Goal: Task Accomplishment & Management: Manage account settings

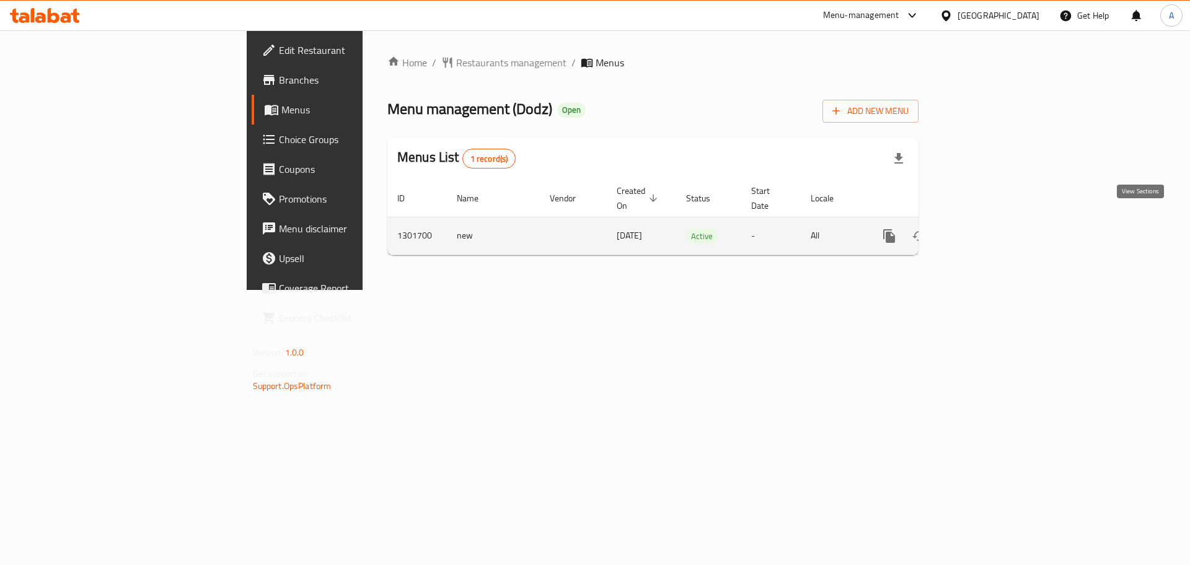
click at [986, 229] on icon "enhanced table" at bounding box center [978, 236] width 15 height 15
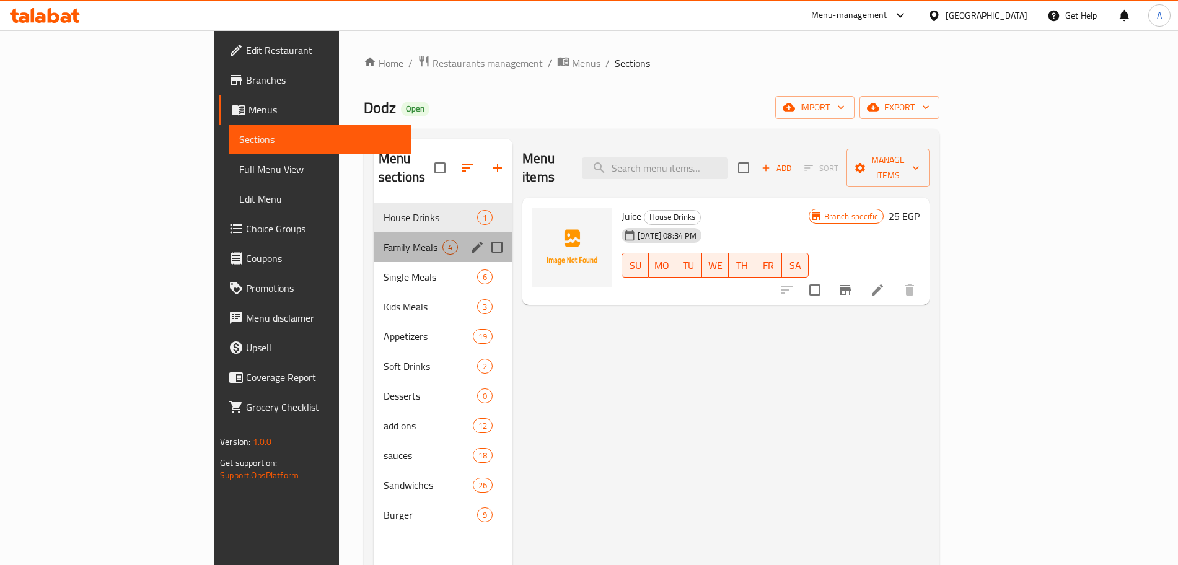
click at [374, 232] on div "Family Meals 4" at bounding box center [443, 247] width 139 height 30
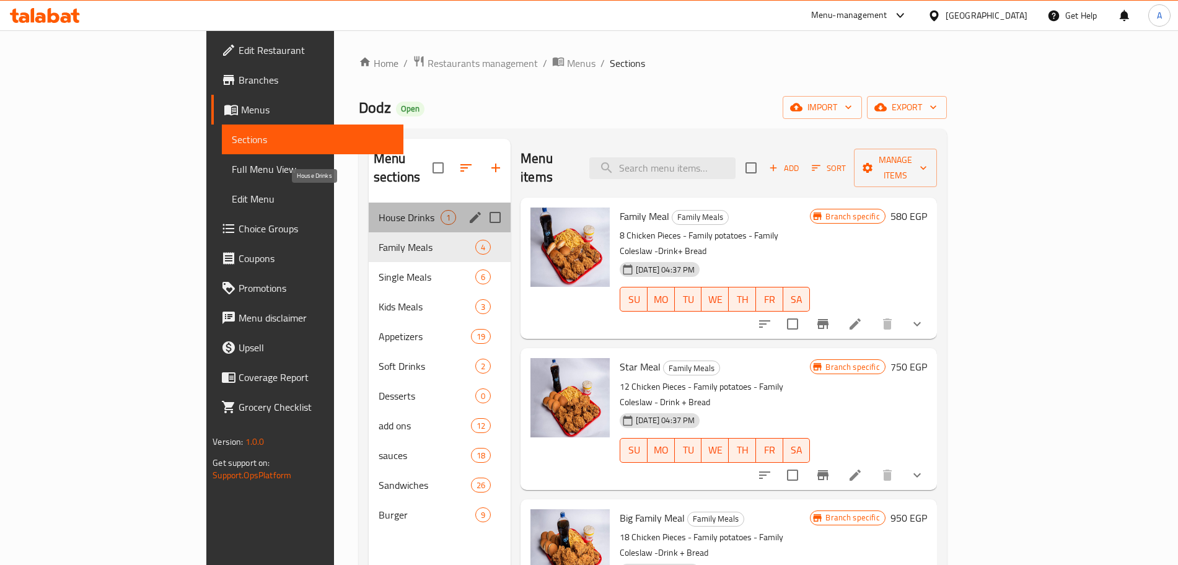
click at [379, 210] on span "House Drinks" at bounding box center [410, 217] width 62 height 15
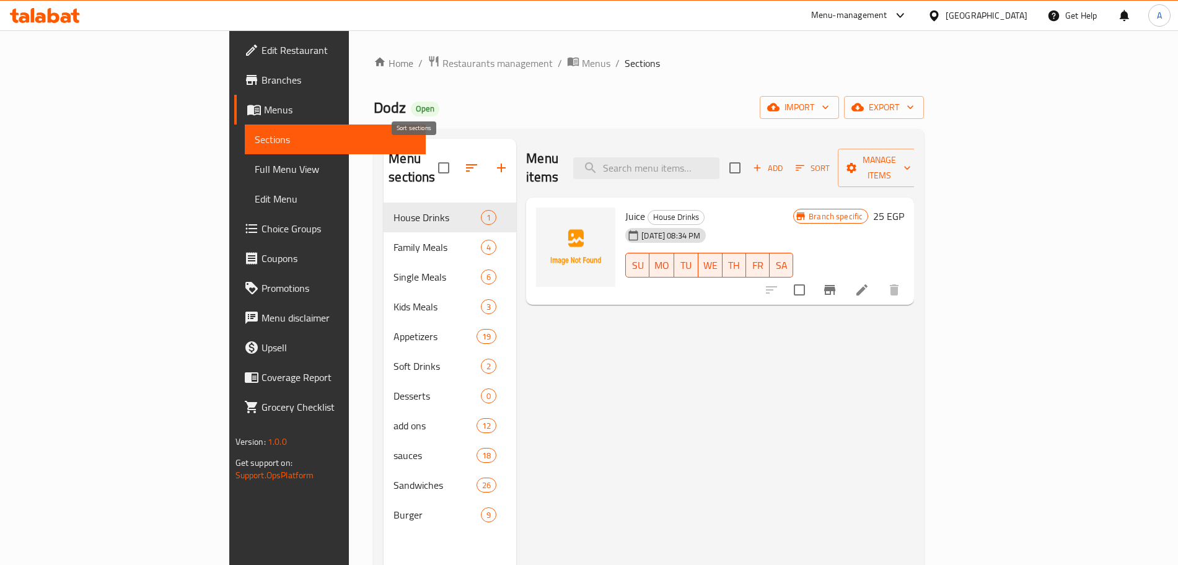
click at [464, 160] on icon "button" at bounding box center [471, 167] width 15 height 15
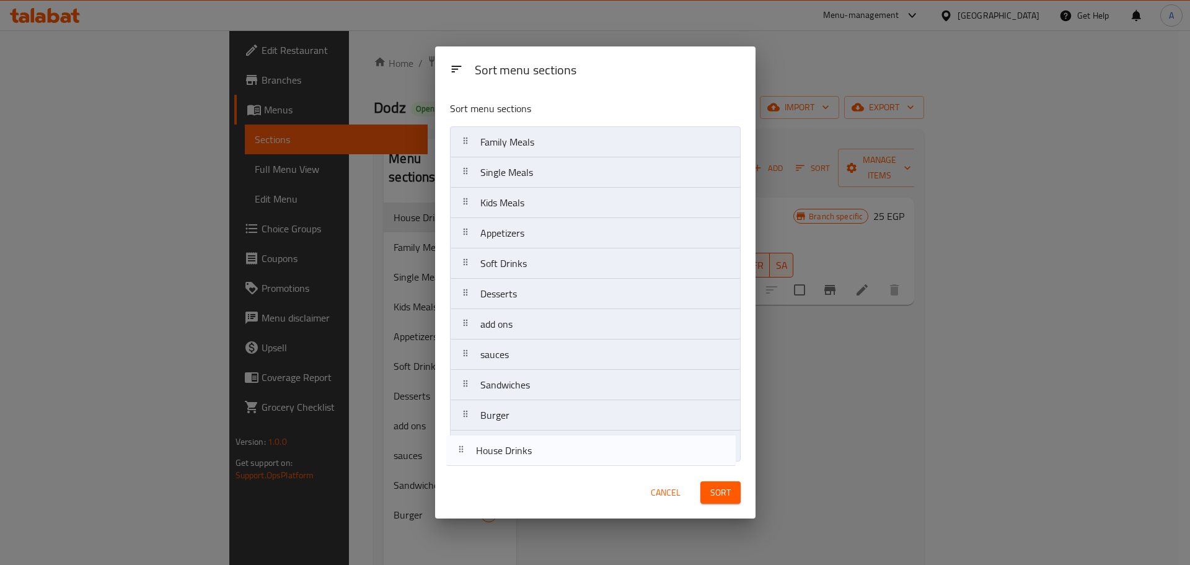
drag, startPoint x: 579, startPoint y: 142, endPoint x: 575, endPoint y: 454, distance: 311.7
click at [575, 454] on nav "House Drinks Family Meals Single Meals Kids Meals Appetizers Soft Drinks Desser…" at bounding box center [595, 293] width 291 height 335
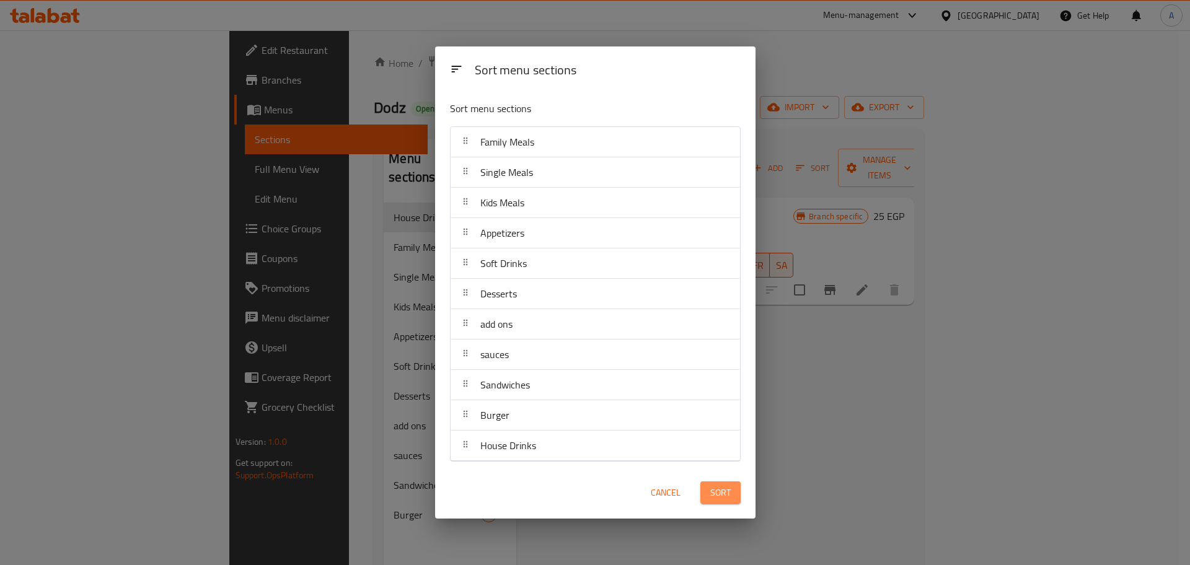
click at [739, 495] on button "Sort" at bounding box center [720, 492] width 40 height 23
click at [739, 495] on div at bounding box center [720, 492] width 55 height 35
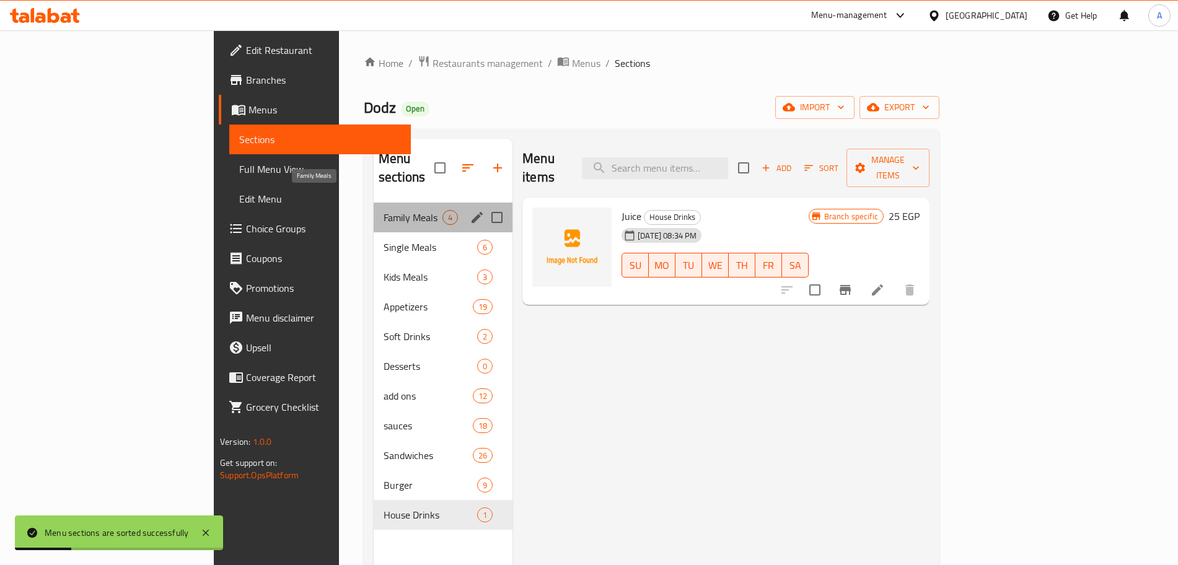
click at [384, 210] on span "Family Meals" at bounding box center [413, 217] width 59 height 15
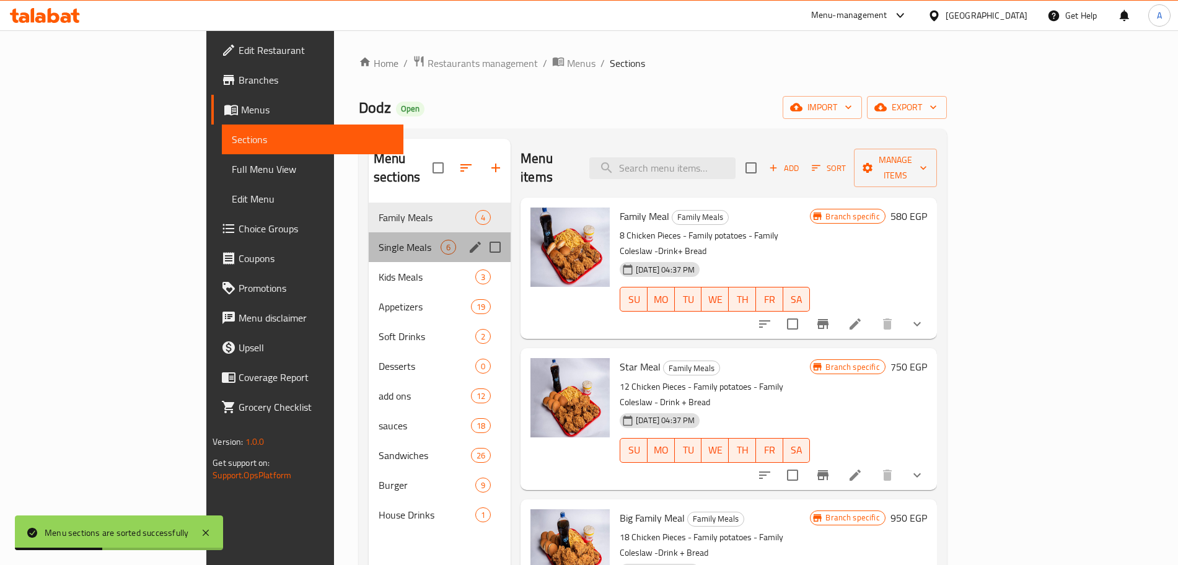
click at [369, 232] on div "Single Meals 6" at bounding box center [440, 247] width 142 height 30
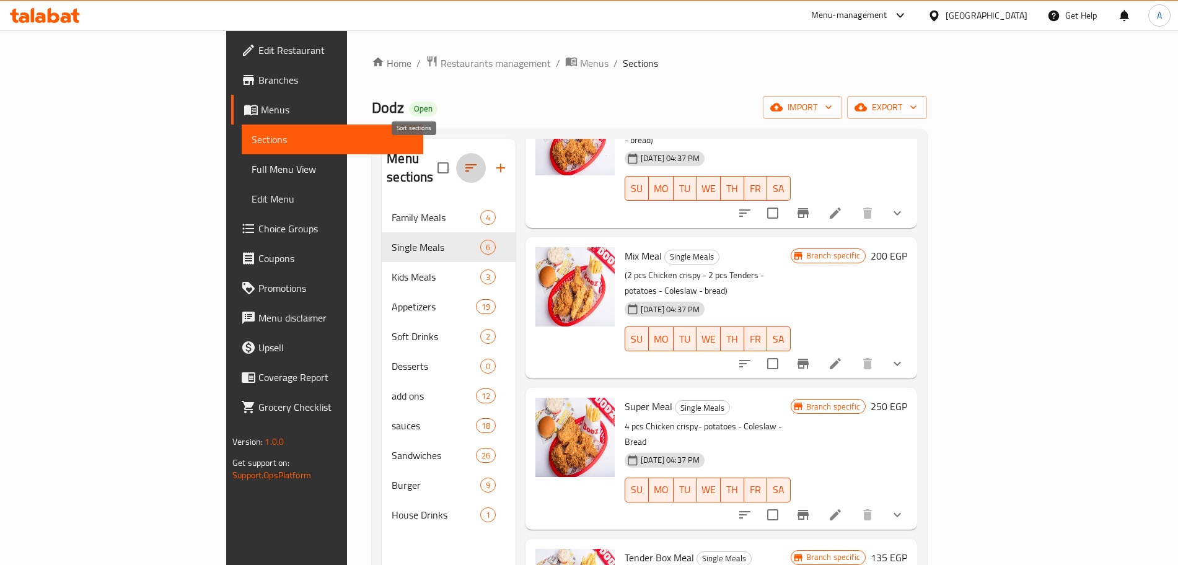
click at [456, 153] on button "button" at bounding box center [471, 168] width 30 height 30
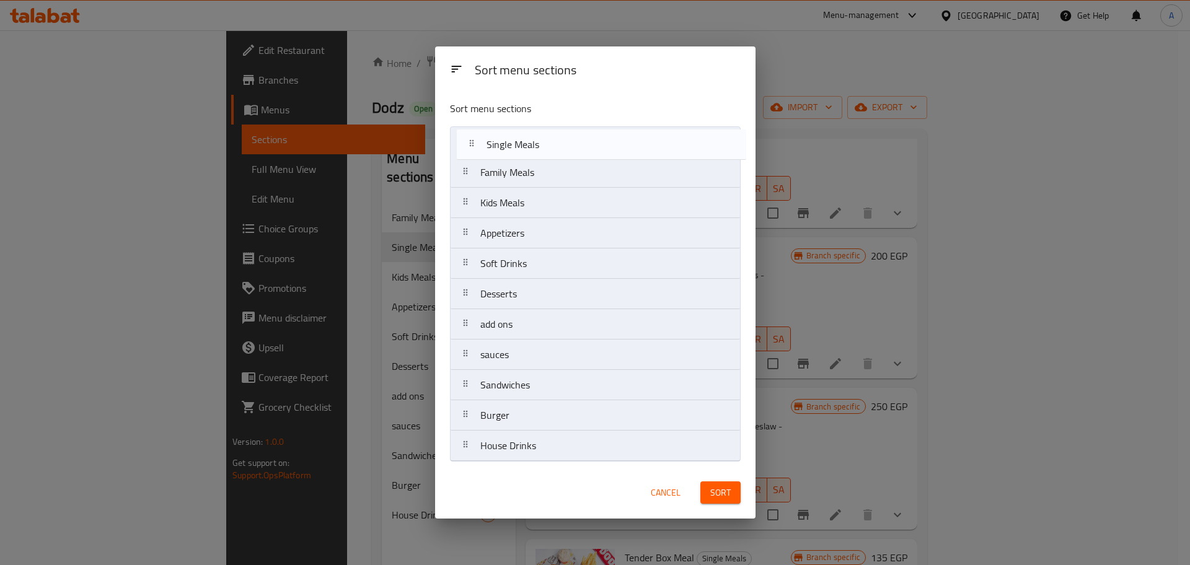
drag, startPoint x: 555, startPoint y: 184, endPoint x: 561, endPoint y: 153, distance: 31.7
click at [561, 153] on nav "Family Meals Single Meals Kids Meals Appetizers Soft Drinks Desserts add ons sa…" at bounding box center [595, 293] width 291 height 335
drag, startPoint x: 571, startPoint y: 234, endPoint x: 571, endPoint y: 138, distance: 95.4
click at [571, 138] on nav "Single Meals Family Meals Kids Meals Appetizers Soft Drinks Desserts add ons sa…" at bounding box center [595, 293] width 291 height 335
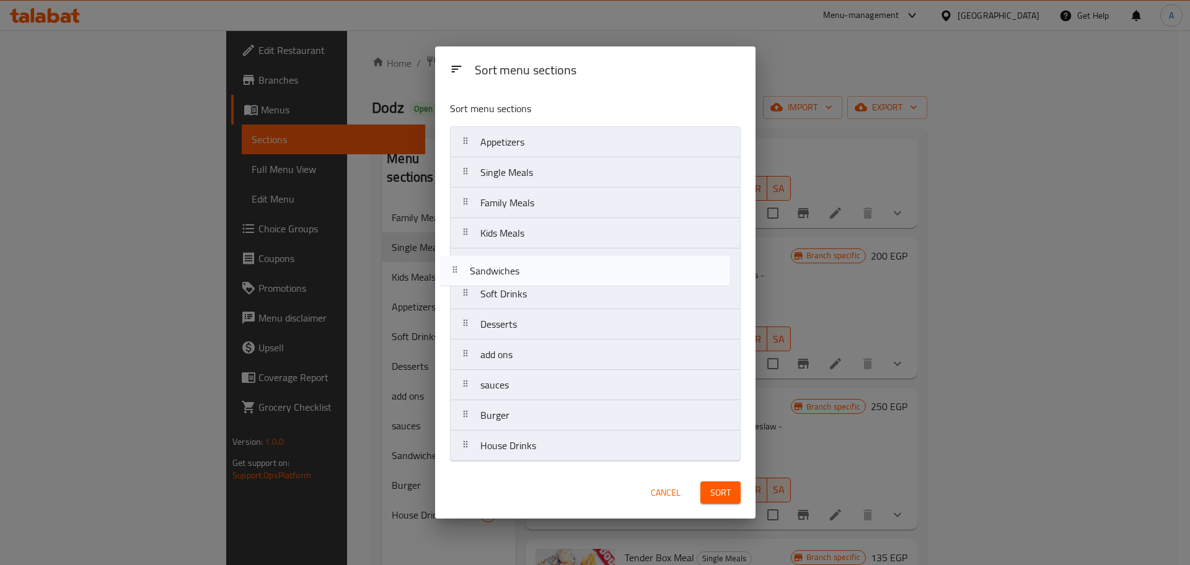
drag, startPoint x: 592, startPoint y: 382, endPoint x: 582, endPoint y: 263, distance: 118.8
click at [582, 263] on nav "Appetizers Single Meals Family Meals Kids Meals Soft Drinks Desserts add ons sa…" at bounding box center [595, 293] width 291 height 335
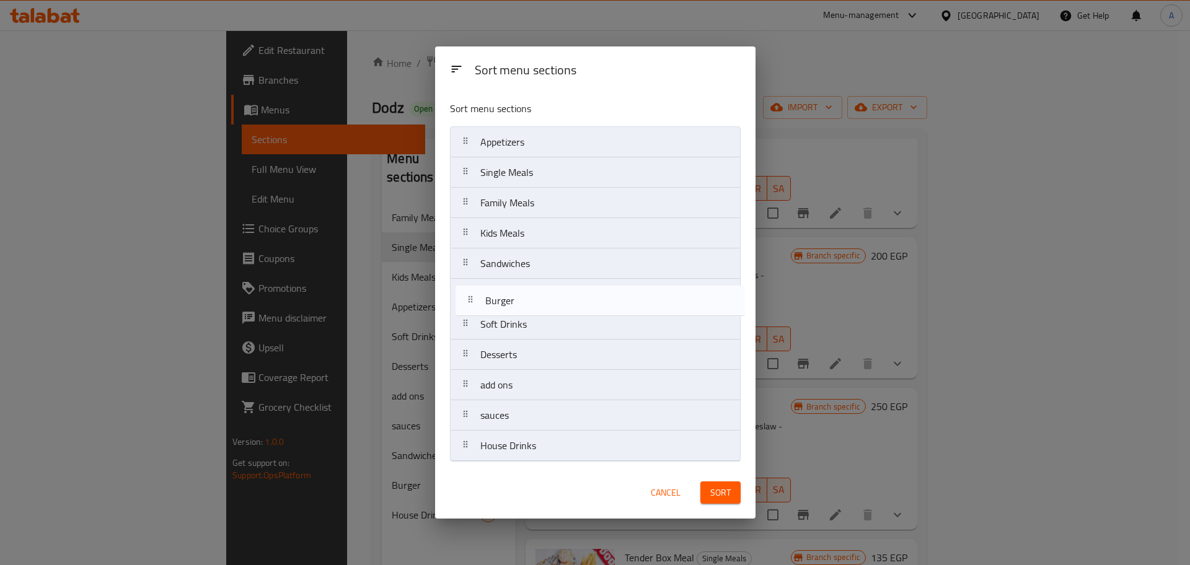
drag, startPoint x: 556, startPoint y: 414, endPoint x: 561, endPoint y: 294, distance: 120.3
click at [561, 294] on nav "Appetizers Single Meals Family Meals Kids Meals Sandwiches Soft Drinks Desserts…" at bounding box center [595, 293] width 291 height 335
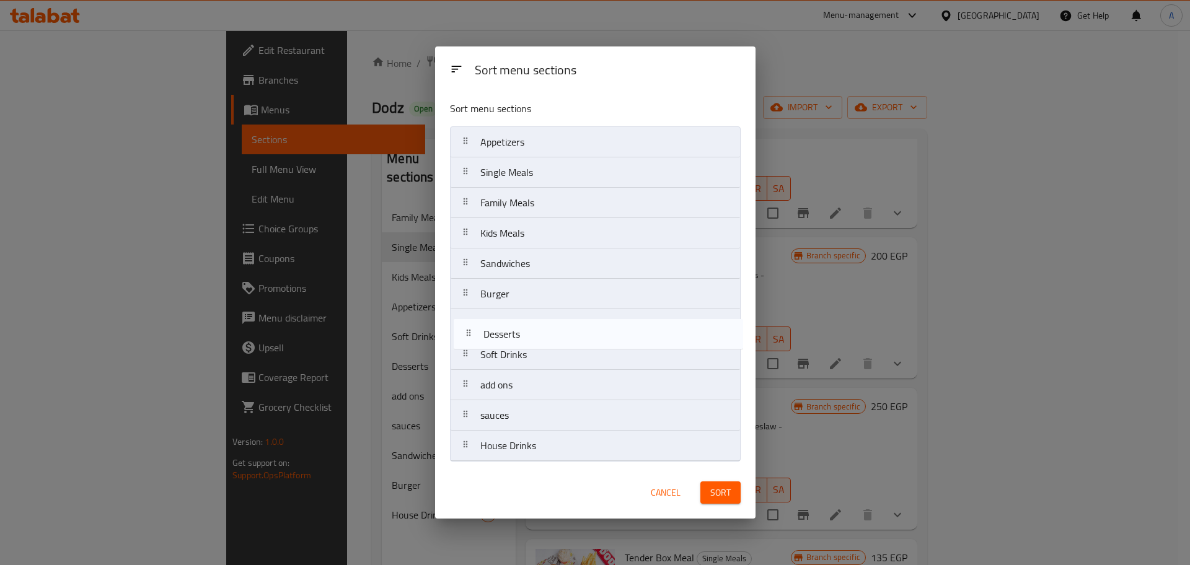
drag, startPoint x: 553, startPoint y: 362, endPoint x: 555, endPoint y: 335, distance: 27.4
click at [555, 335] on nav "Appetizers Single Meals Family Meals Kids Meals Sandwiches Burger Soft Drinks D…" at bounding box center [595, 293] width 291 height 335
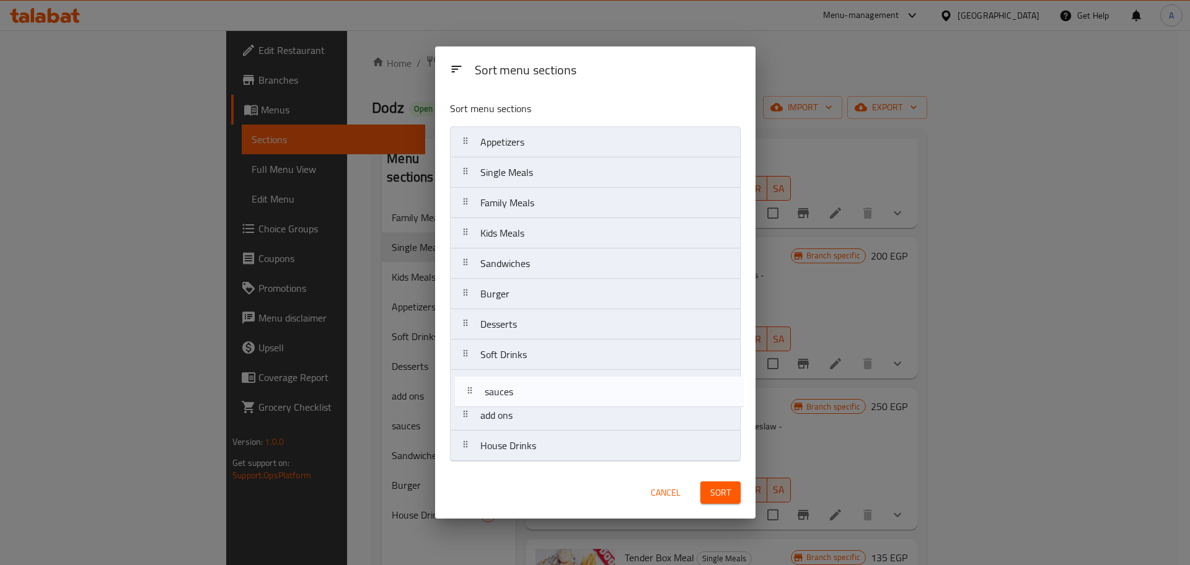
drag, startPoint x: 527, startPoint y: 419, endPoint x: 531, endPoint y: 392, distance: 26.9
click at [531, 392] on nav "Appetizers Single Meals Family Meals Kids Meals Sandwiches Burger Desserts Soft…" at bounding box center [595, 293] width 291 height 335
drag, startPoint x: 546, startPoint y: 450, endPoint x: 551, endPoint y: 393, distance: 56.6
click at [551, 393] on nav "Appetizers Single Meals Family Meals Kids Meals Sandwiches Burger Desserts Soft…" at bounding box center [595, 293] width 291 height 335
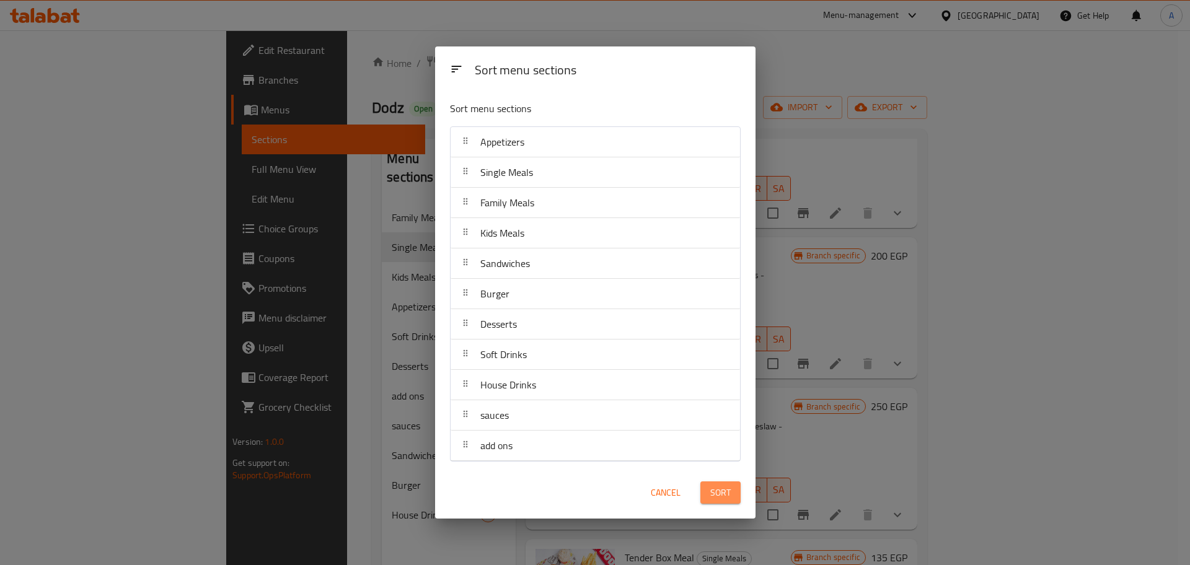
click at [716, 490] on span "Sort" at bounding box center [720, 492] width 20 height 15
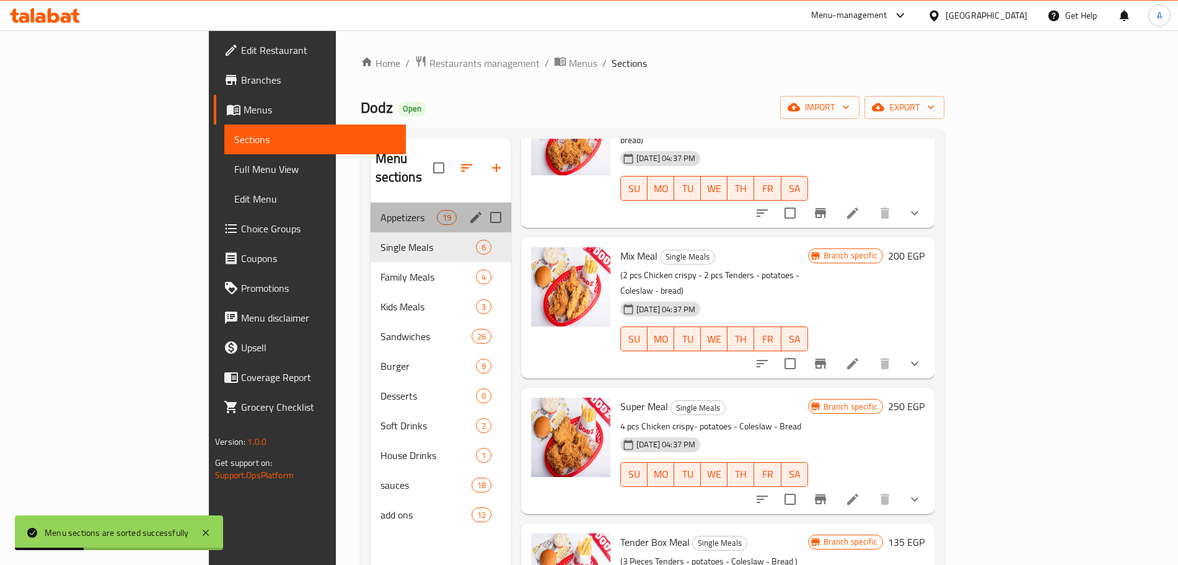
click at [371, 206] on div "Appetizers 19" at bounding box center [441, 218] width 141 height 30
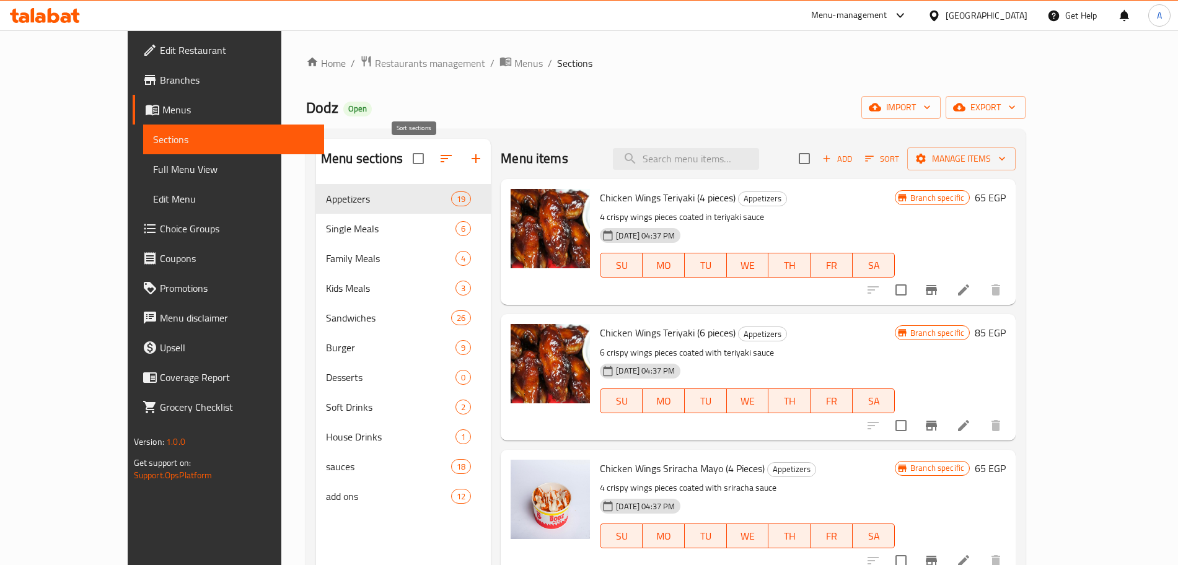
click at [439, 152] on icon "button" at bounding box center [446, 158] width 15 height 15
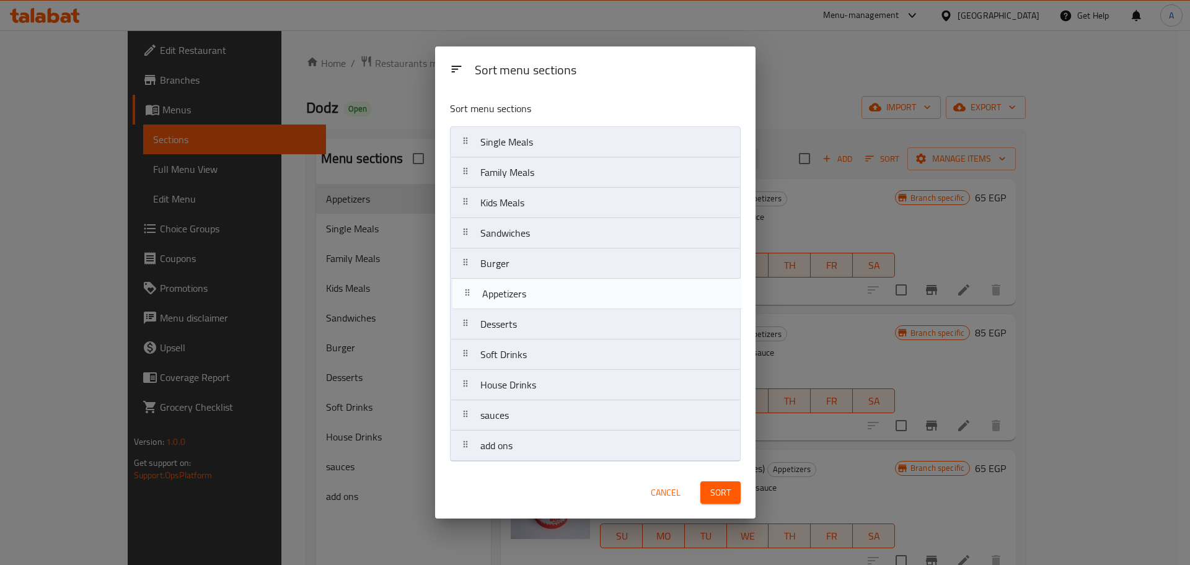
drag, startPoint x: 560, startPoint y: 144, endPoint x: 562, endPoint y: 299, distance: 154.9
click at [562, 299] on nav "Appetizers Single Meals Family Meals Kids Meals Sandwiches Burger Desserts Soft…" at bounding box center [595, 293] width 291 height 335
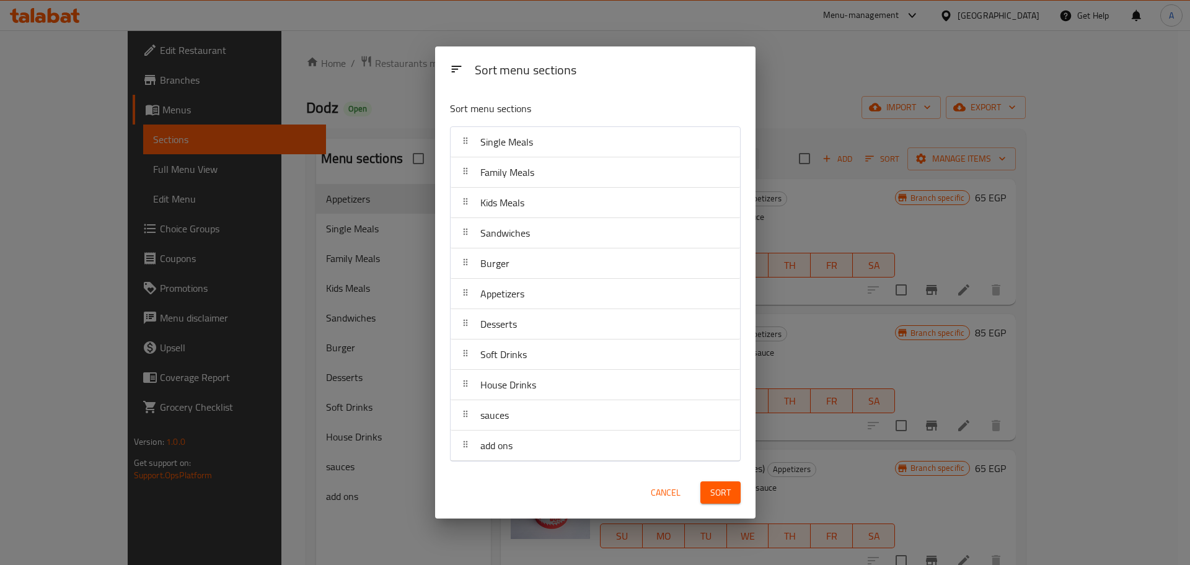
click at [715, 494] on span "Sort" at bounding box center [720, 492] width 20 height 15
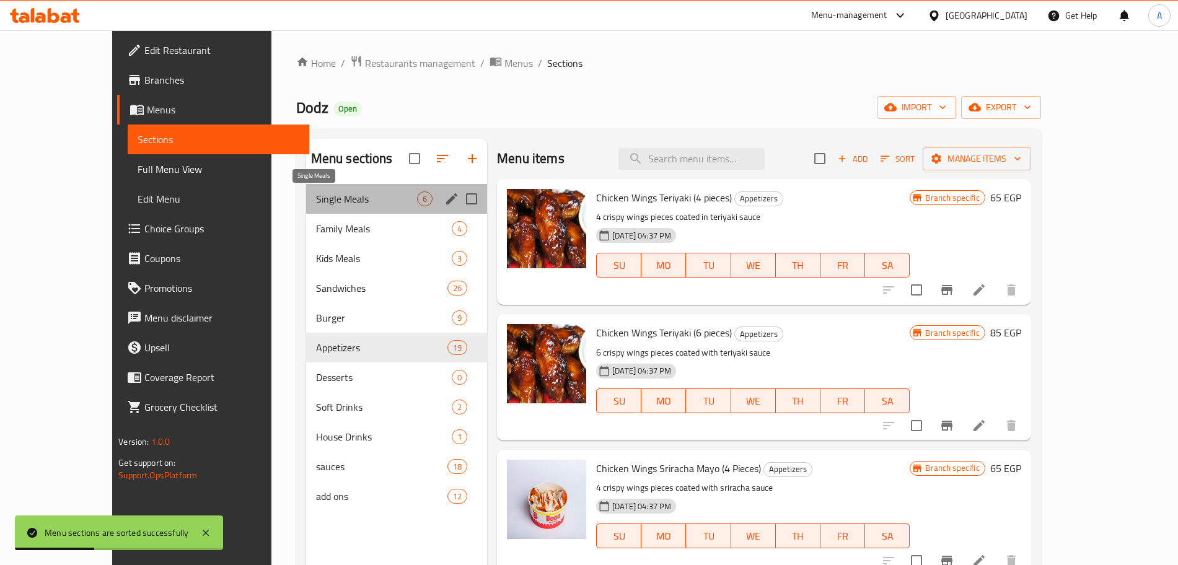
click at [339, 200] on span "Single Meals" at bounding box center [366, 198] width 101 height 15
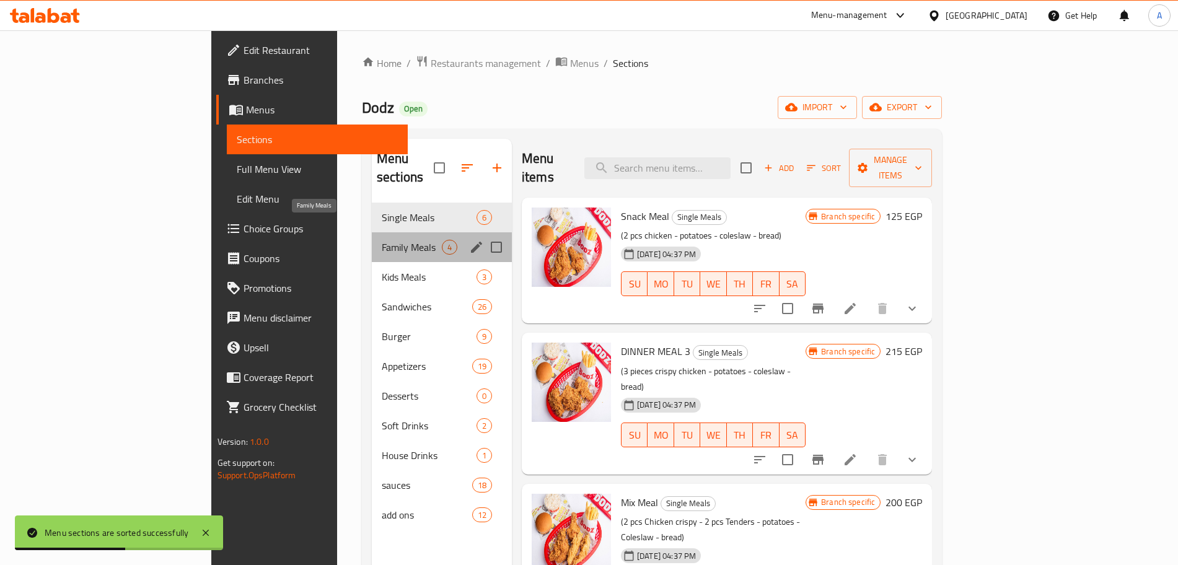
click at [382, 240] on span "Family Meals" at bounding box center [412, 247] width 60 height 15
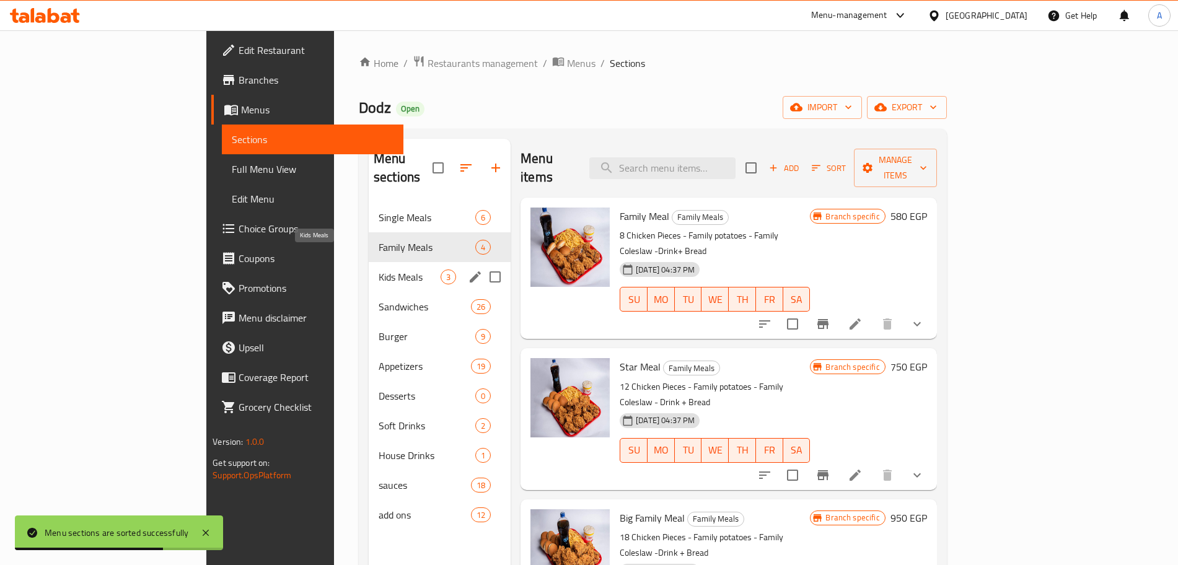
click at [379, 270] on span "Kids Meals" at bounding box center [410, 277] width 62 height 15
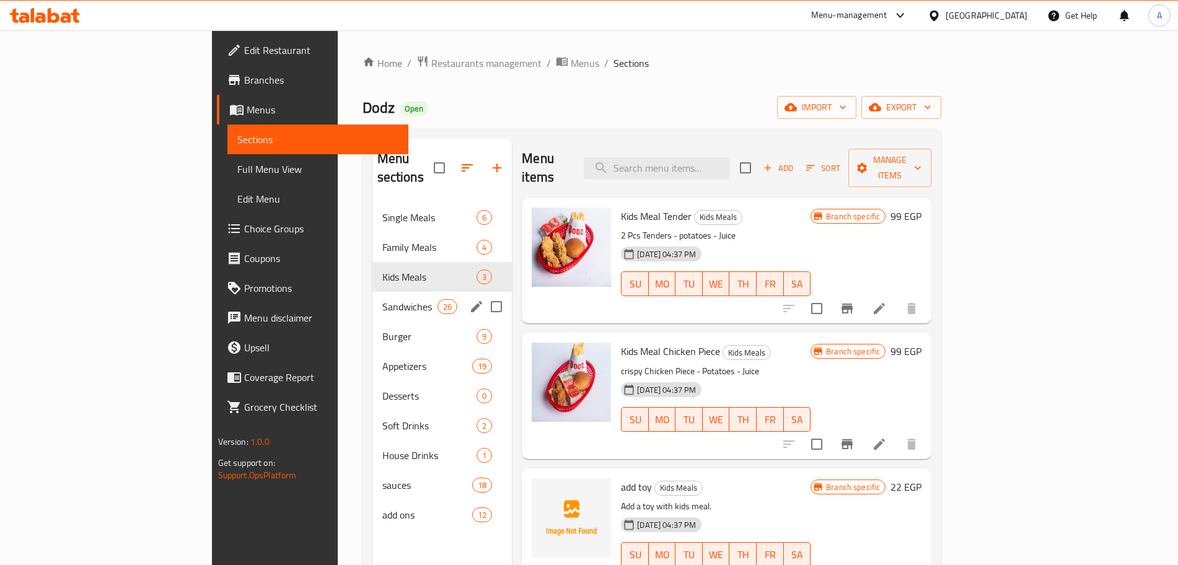
click at [382, 299] on span "Sandwiches" at bounding box center [409, 306] width 55 height 15
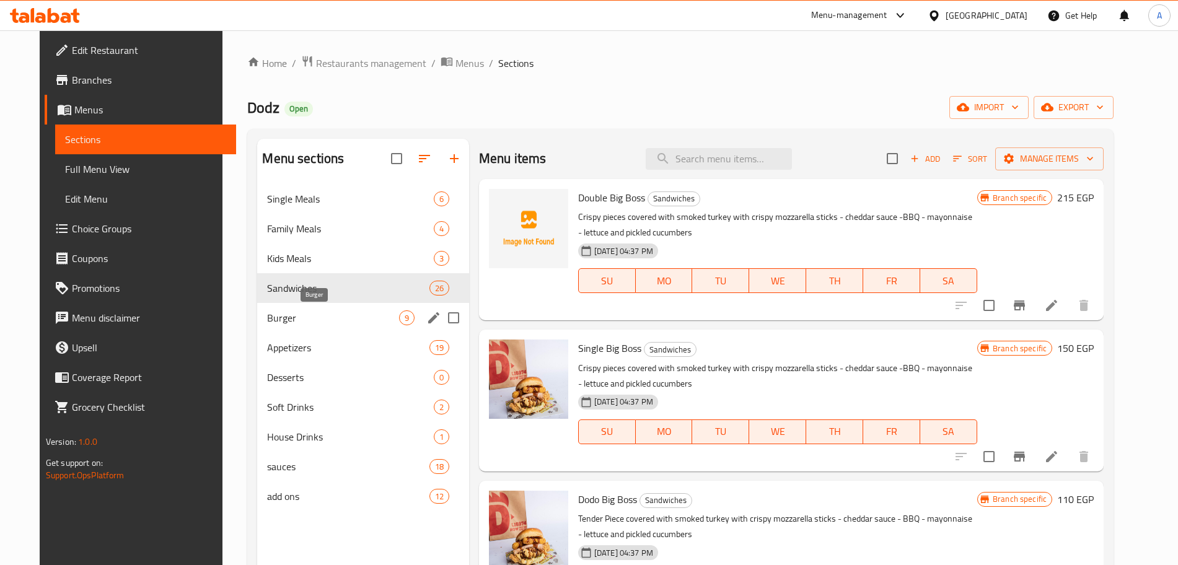
click at [320, 320] on span "Burger" at bounding box center [332, 317] width 131 height 15
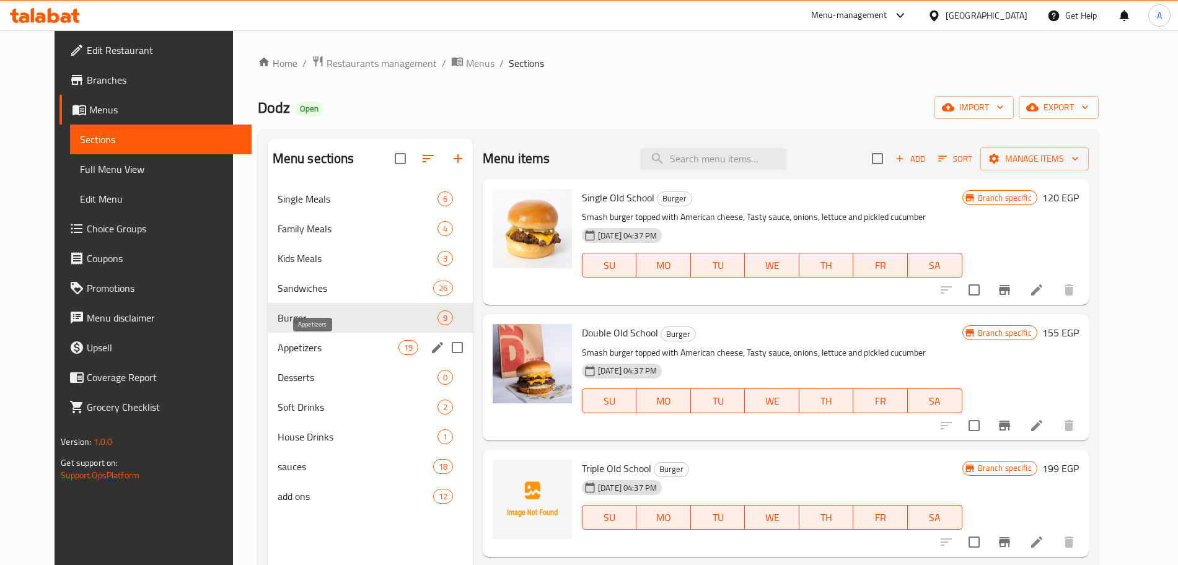
click at [360, 346] on span "Appetizers" at bounding box center [338, 347] width 121 height 15
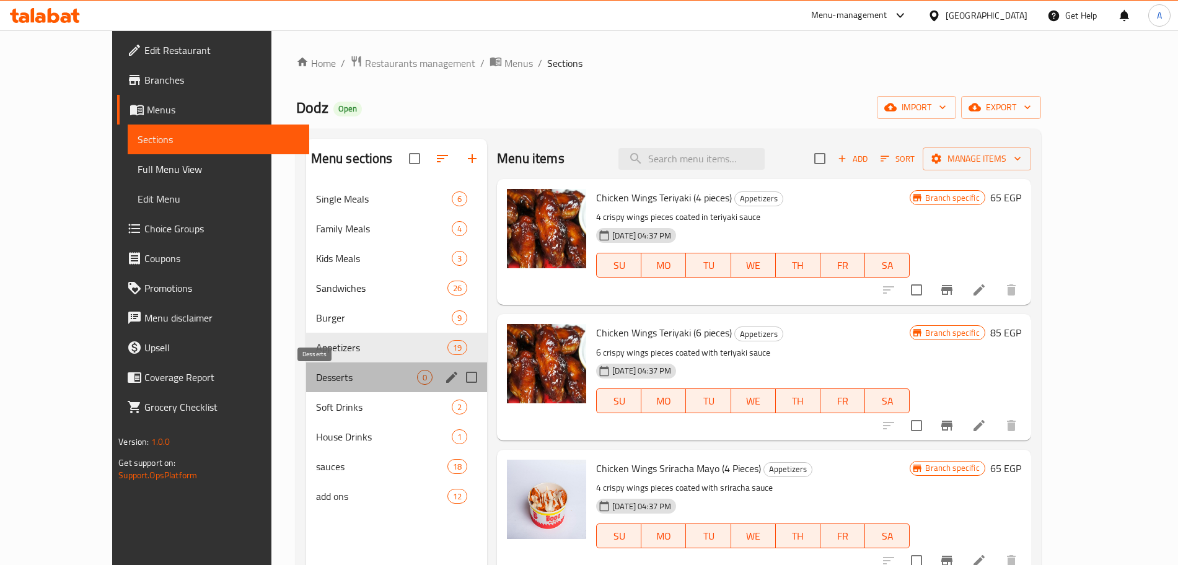
click at [343, 377] on span "Desserts" at bounding box center [366, 377] width 101 height 15
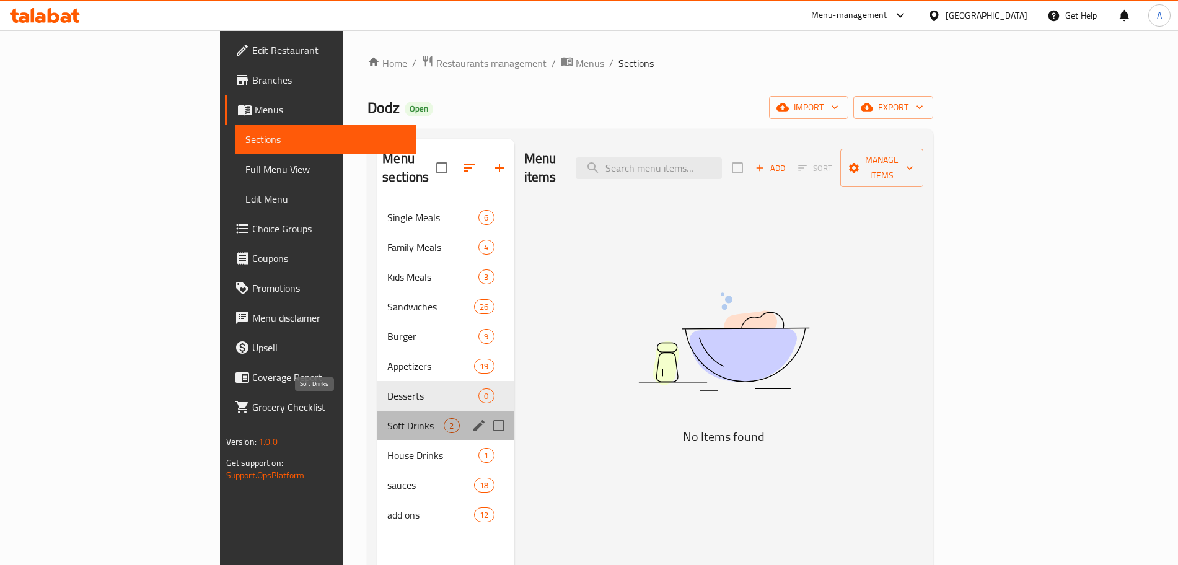
click at [387, 418] on span "Soft Drinks" at bounding box center [415, 425] width 56 height 15
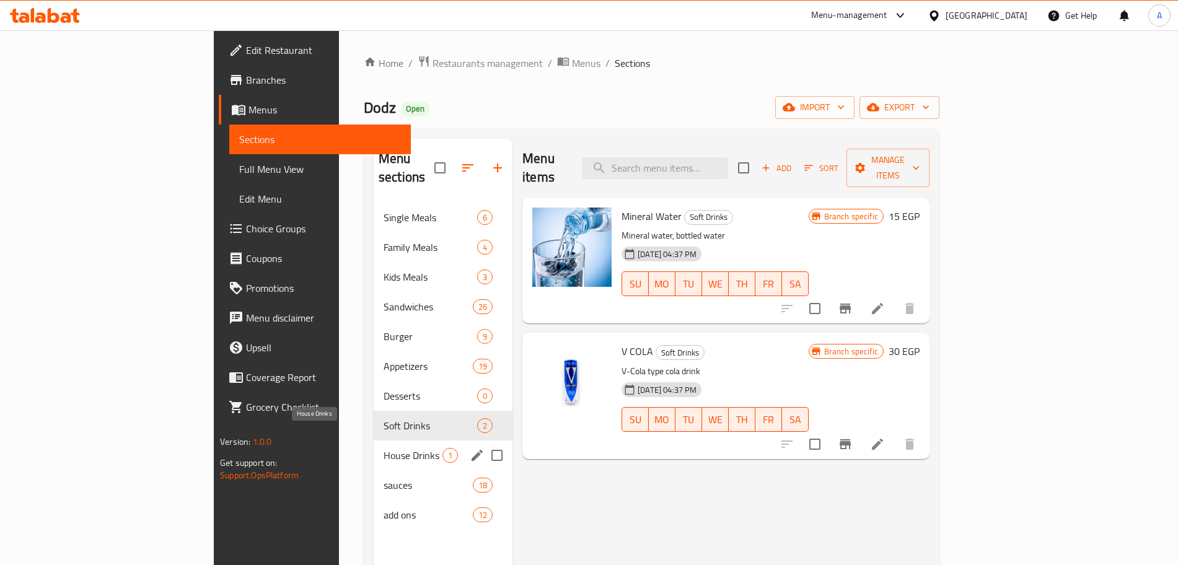
click at [384, 448] on span "House Drinks" at bounding box center [413, 455] width 59 height 15
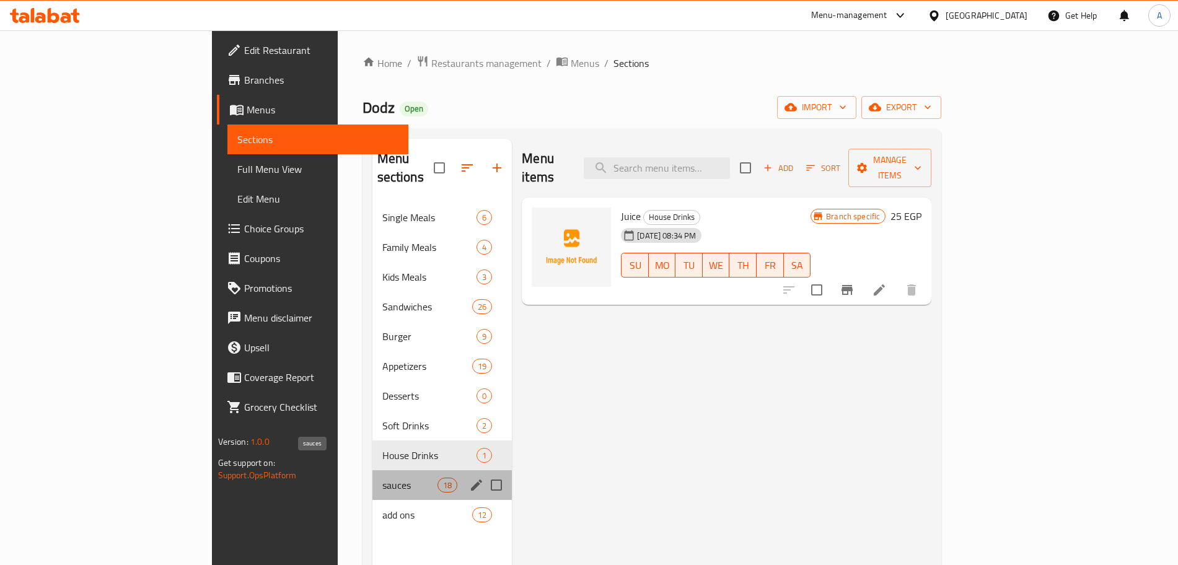
click at [382, 478] on span "sauces" at bounding box center [409, 485] width 55 height 15
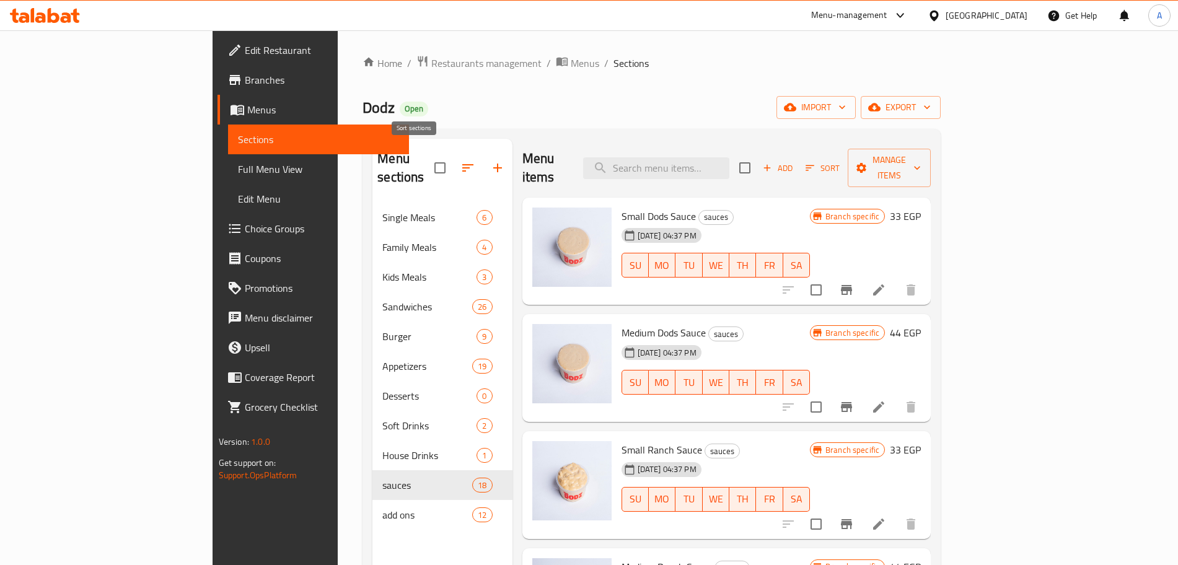
click at [460, 160] on icon "button" at bounding box center [467, 167] width 15 height 15
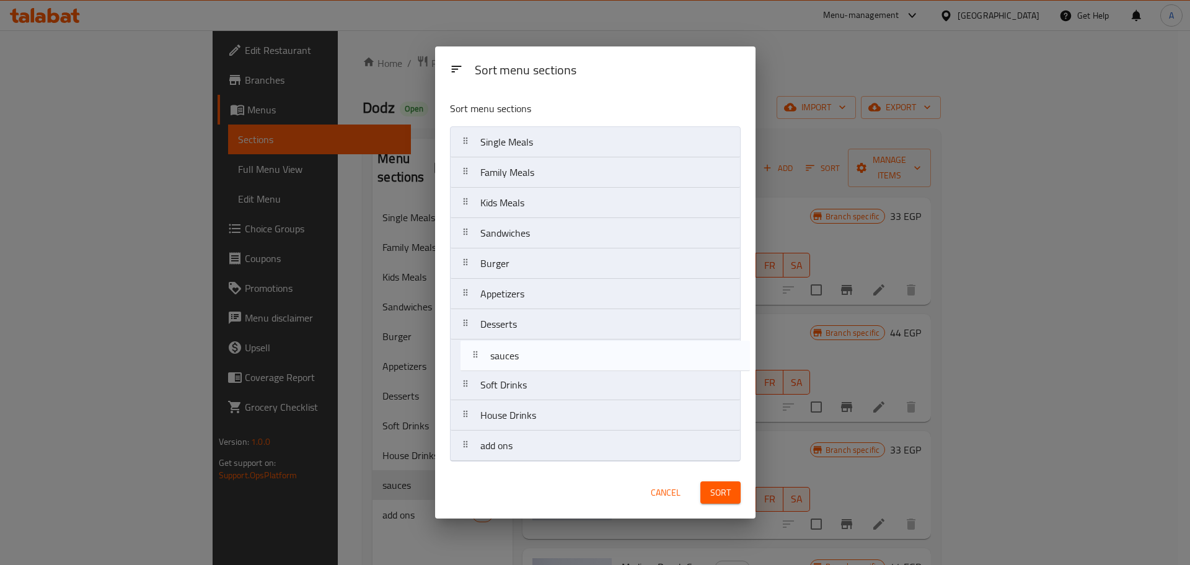
drag, startPoint x: 534, startPoint y: 424, endPoint x: 545, endPoint y: 361, distance: 64.1
click at [545, 361] on nav "Single Meals Family Meals Kids Meals Sandwiches Burger Appetizers Desserts Soft…" at bounding box center [595, 293] width 291 height 335
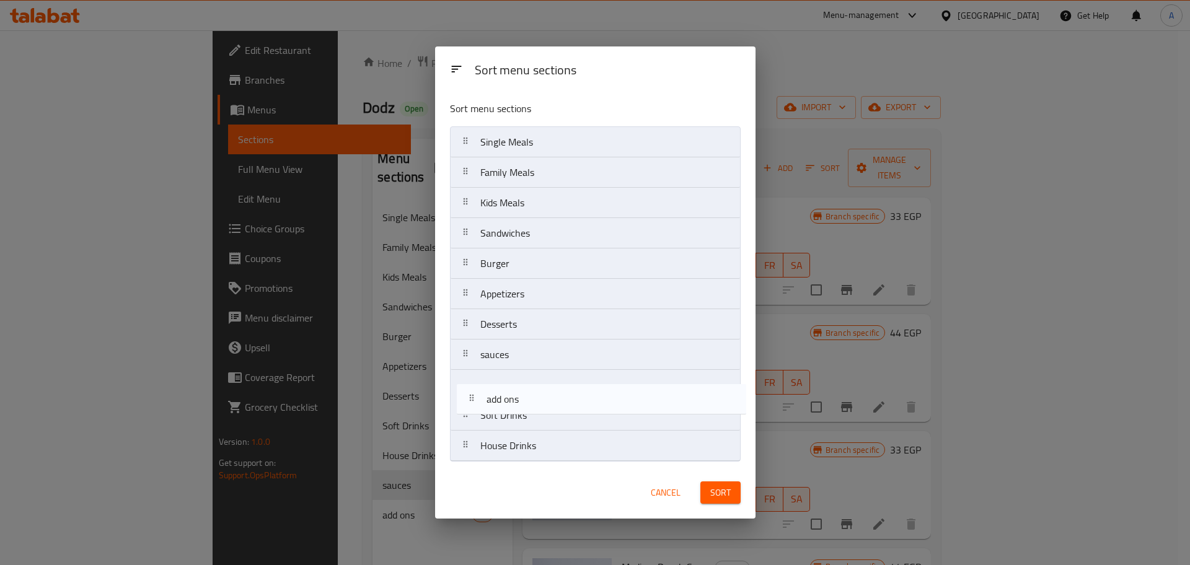
drag, startPoint x: 528, startPoint y: 444, endPoint x: 534, endPoint y: 393, distance: 50.6
click at [534, 393] on nav "Single Meals Family Meals Kids Meals Sandwiches Burger Appetizers Desserts sauc…" at bounding box center [595, 293] width 291 height 335
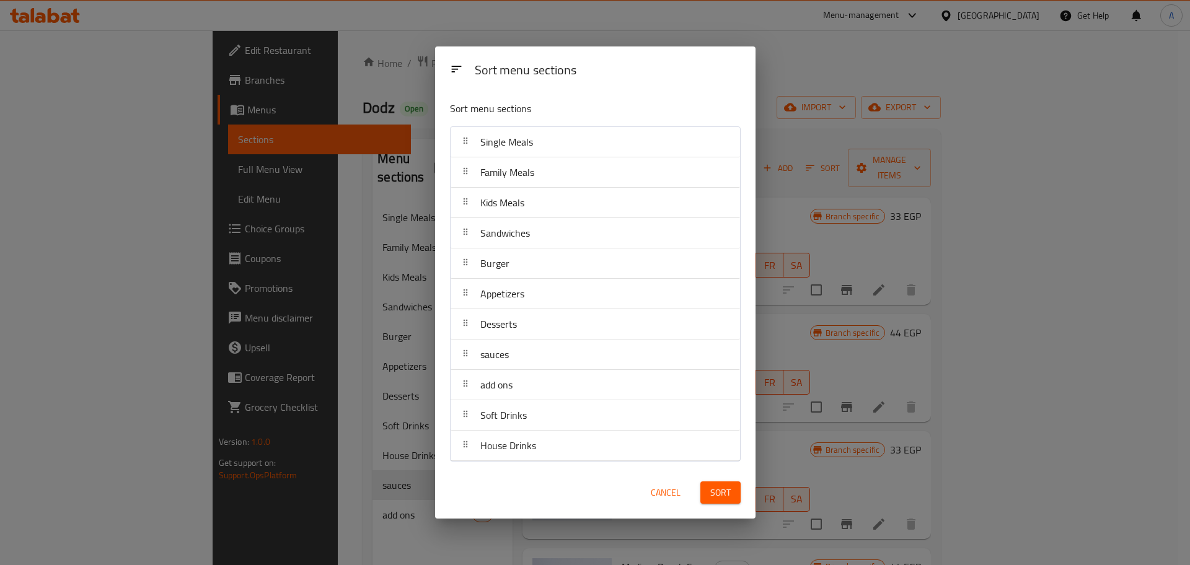
click at [717, 491] on span "Sort" at bounding box center [720, 492] width 20 height 15
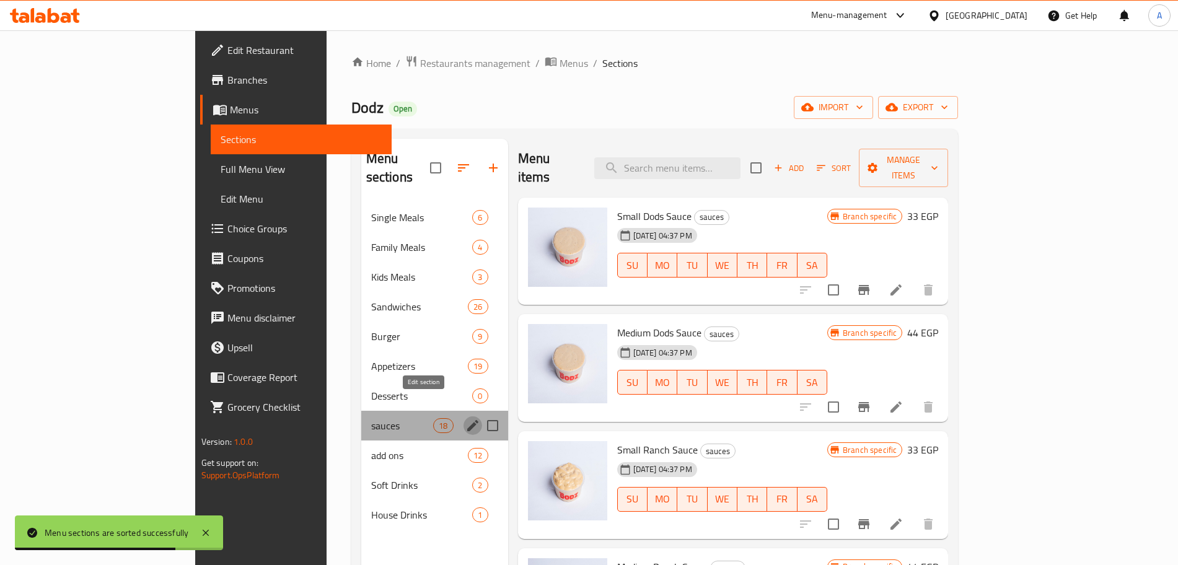
click at [465, 418] on icon "edit" at bounding box center [472, 425] width 15 height 15
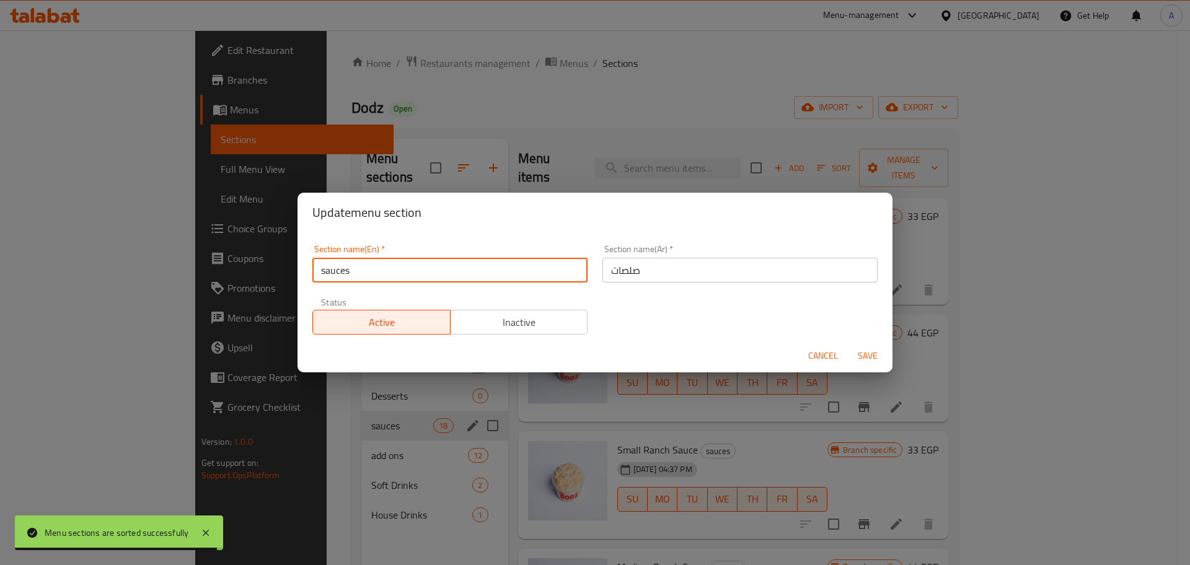
click at [329, 271] on input "sauces" at bounding box center [449, 270] width 275 height 25
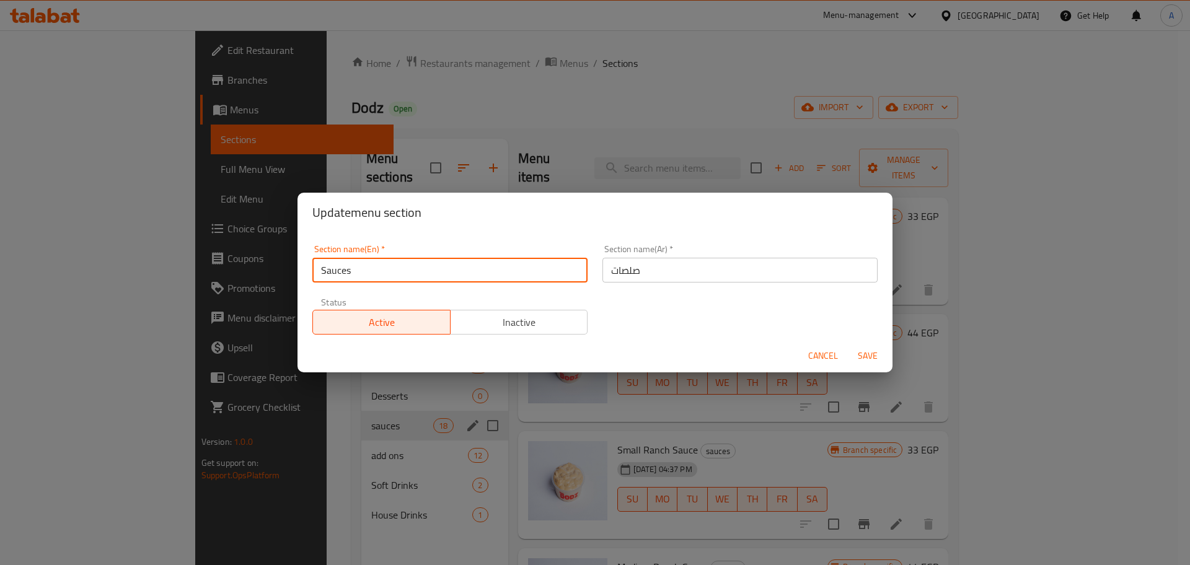
type input "Sauces"
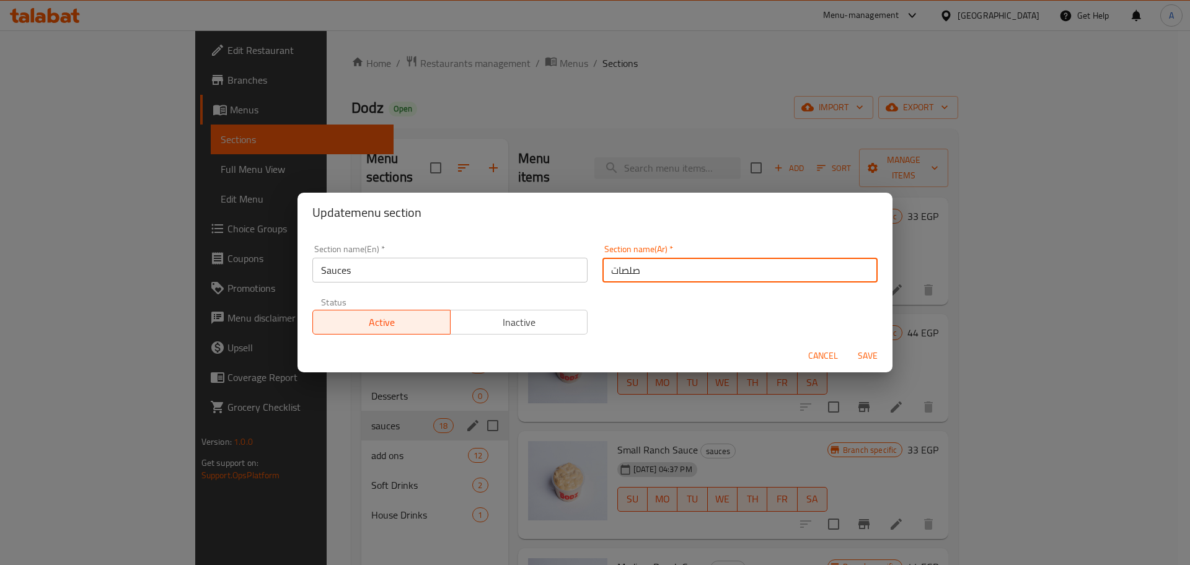
click at [622, 269] on input "صلصات" at bounding box center [739, 270] width 275 height 25
type input "صوصات"
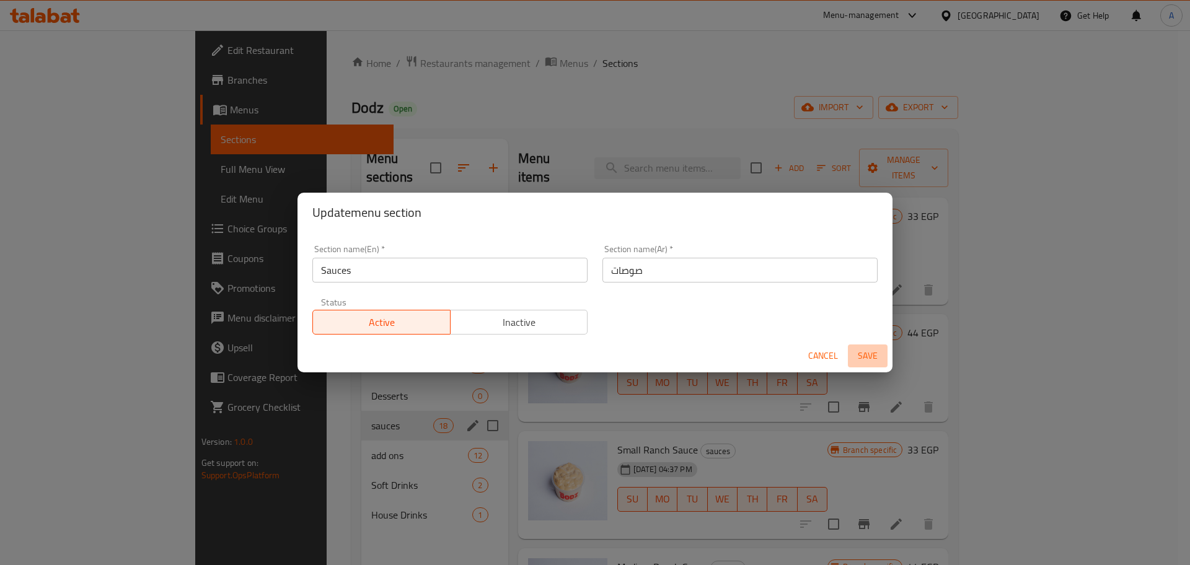
click at [859, 351] on span "Save" at bounding box center [868, 355] width 30 height 15
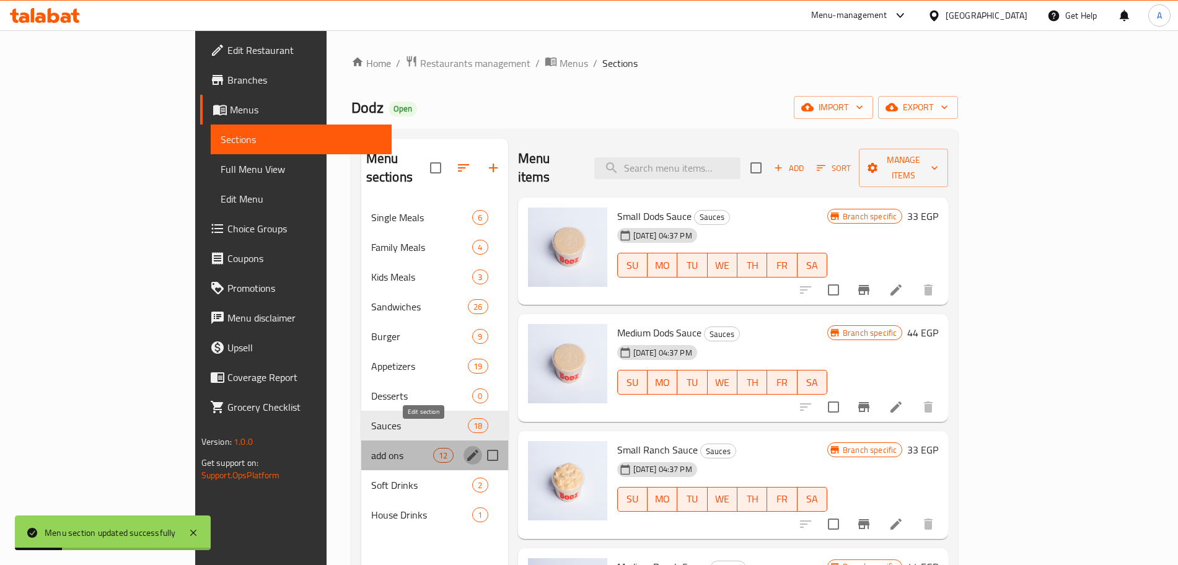
click at [467, 450] on icon "edit" at bounding box center [472, 455] width 11 height 11
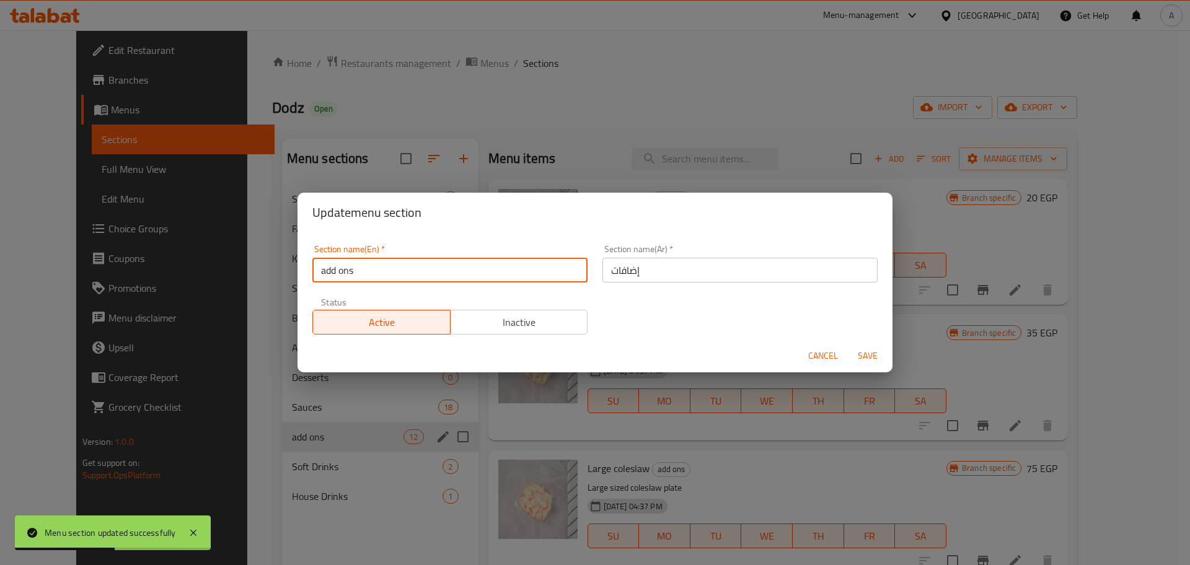
click at [326, 271] on input "add ons" at bounding box center [449, 270] width 275 height 25
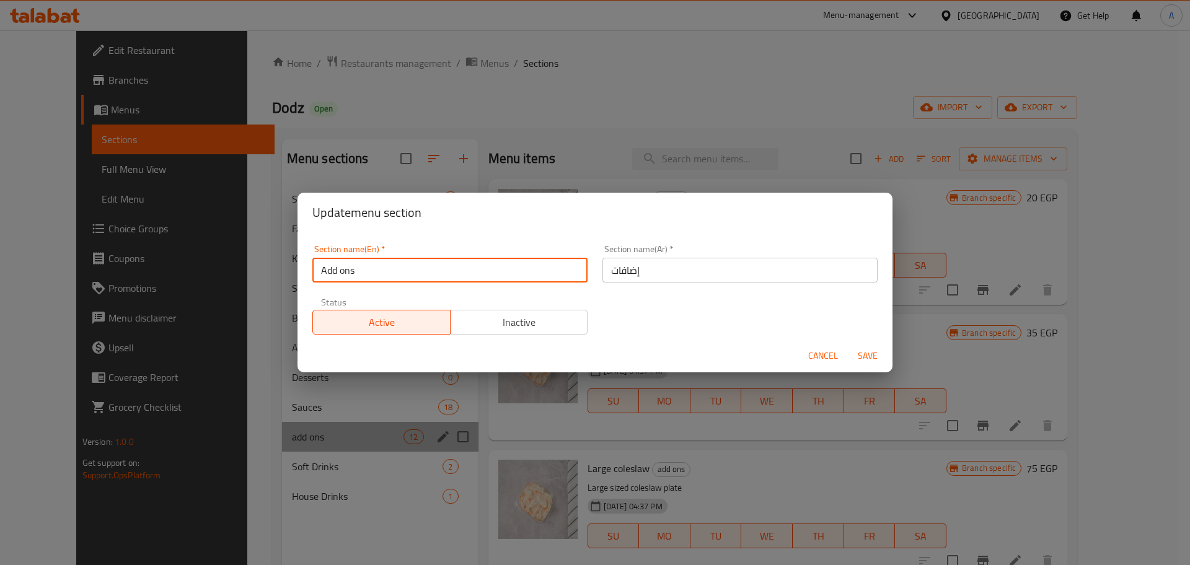
click at [341, 273] on input "Add ons" at bounding box center [449, 270] width 275 height 25
type input "Add Ons"
click at [876, 350] on span "Save" at bounding box center [868, 355] width 30 height 15
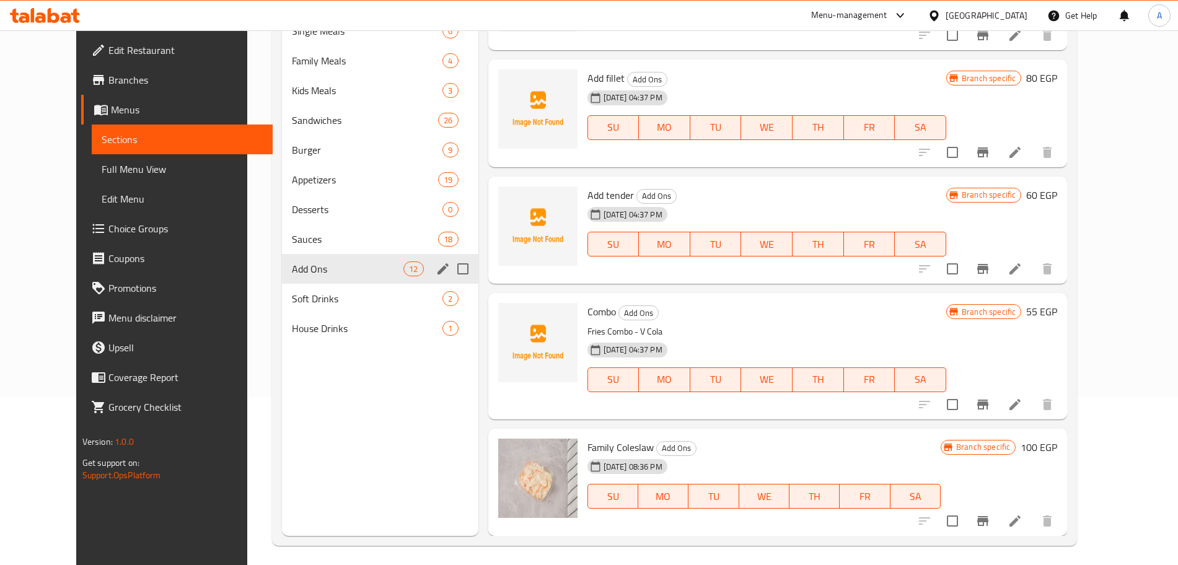
scroll to position [173, 0]
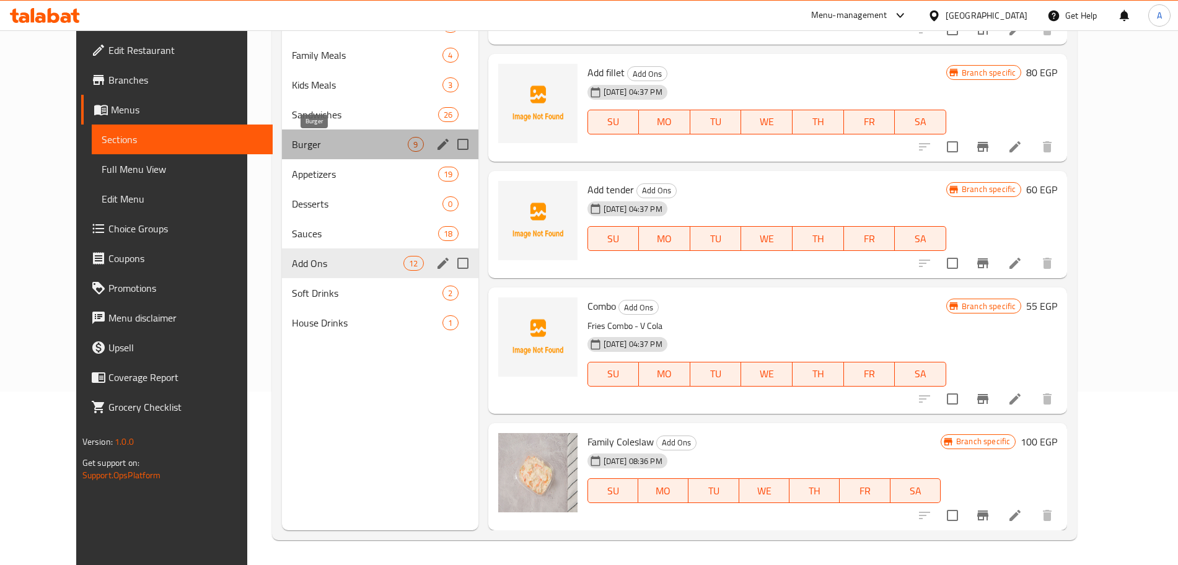
click at [333, 146] on span "Burger" at bounding box center [350, 144] width 116 height 15
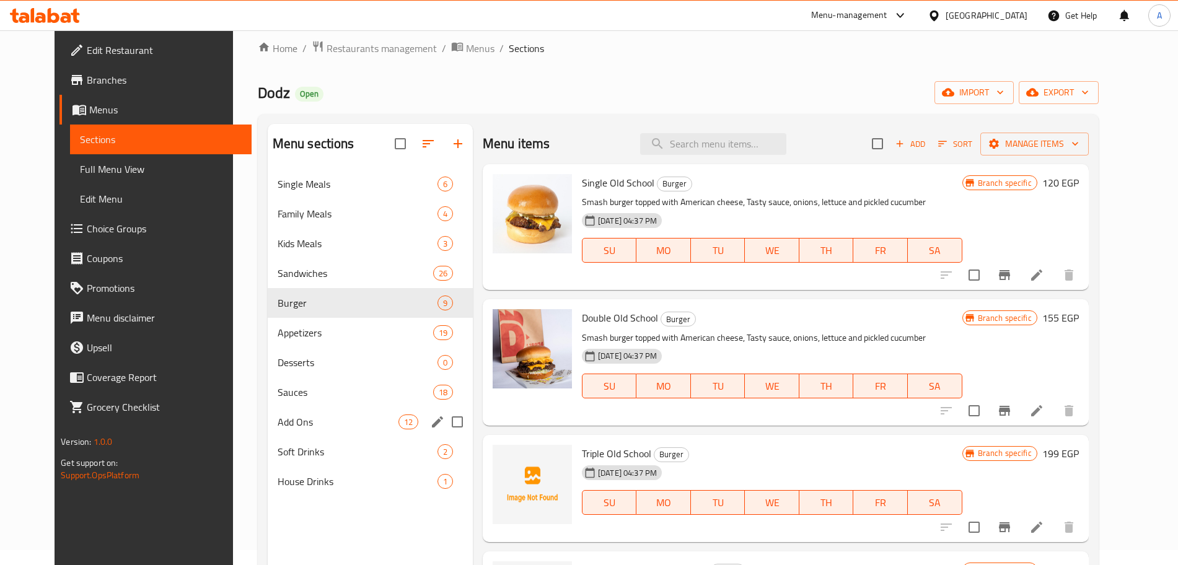
scroll to position [14, 0]
click at [297, 417] on span "Add Ons" at bounding box center [338, 422] width 121 height 15
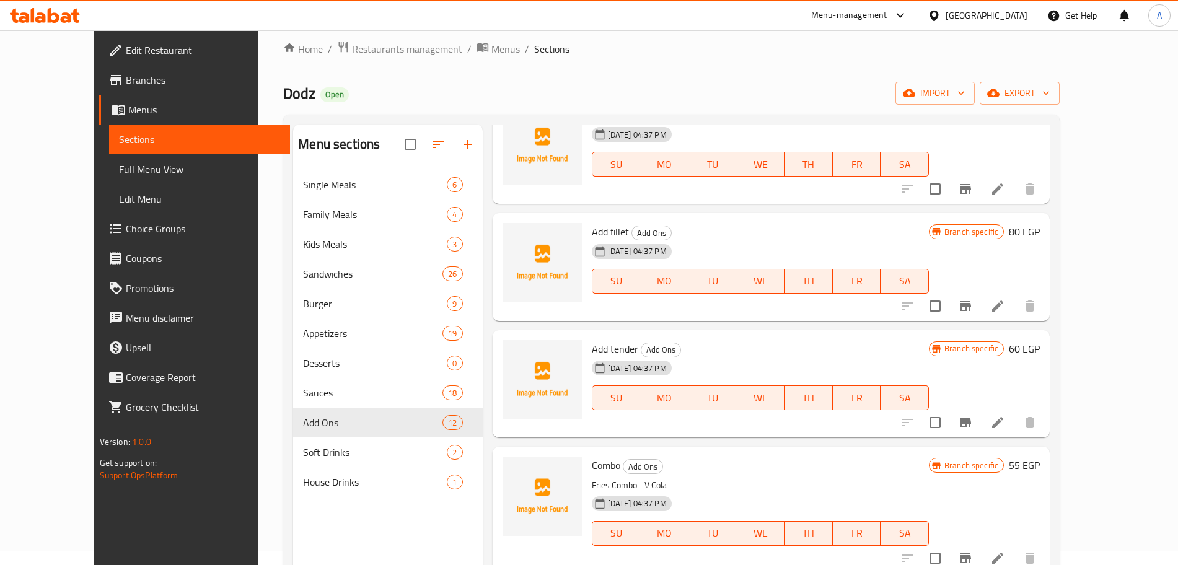
scroll to position [173, 0]
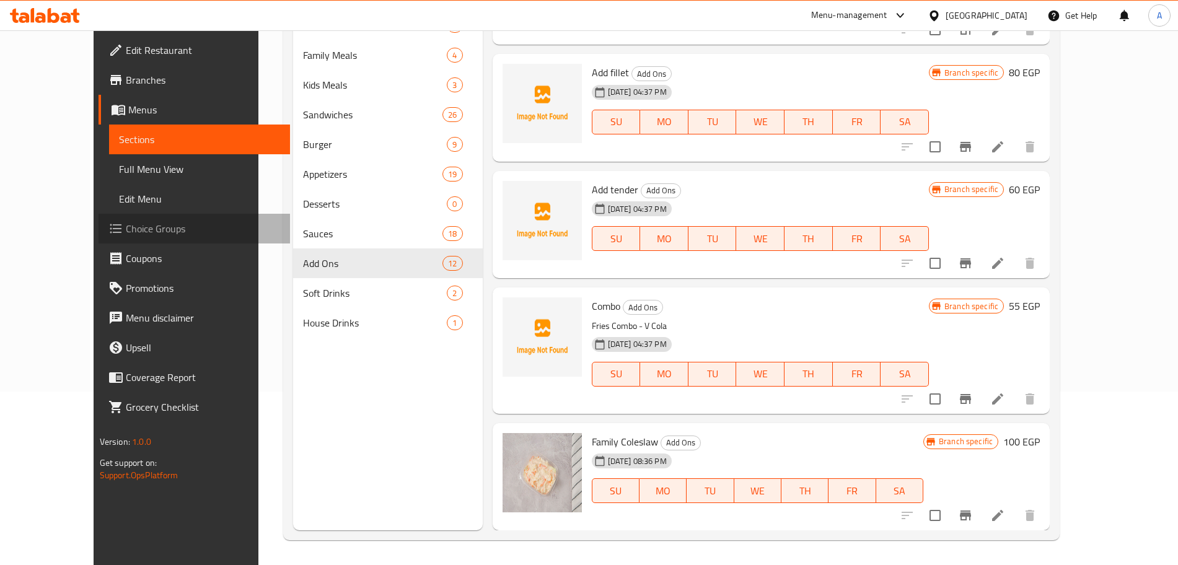
click at [126, 224] on span "Choice Groups" at bounding box center [203, 228] width 154 height 15
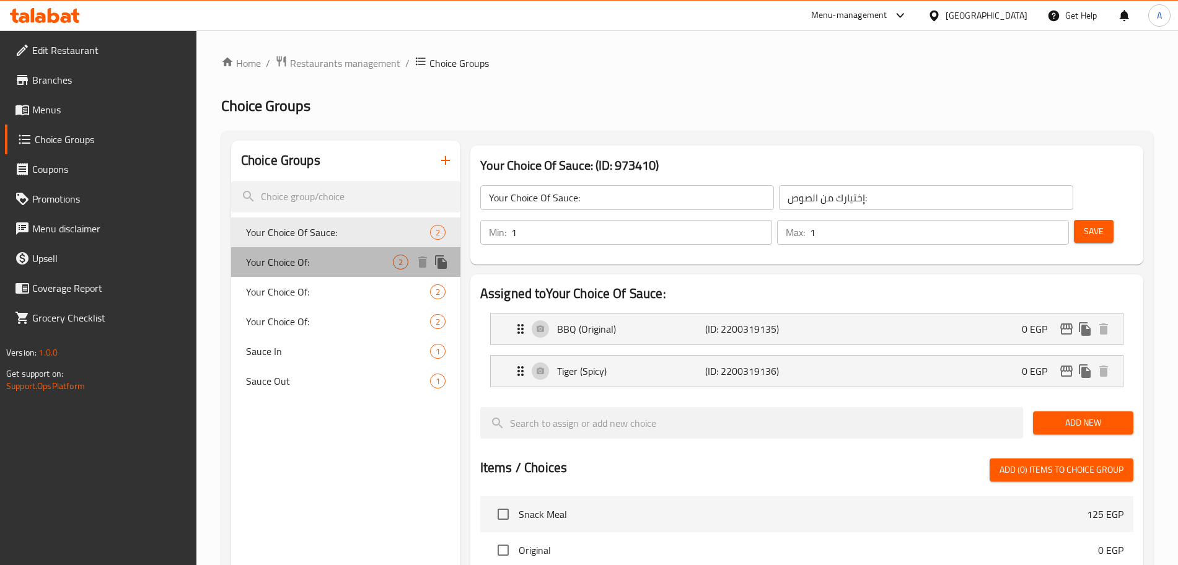
click at [356, 268] on span "Your Choice Of:" at bounding box center [319, 262] width 147 height 15
type input "Your Choice Of:"
type input "إختيارك من:"
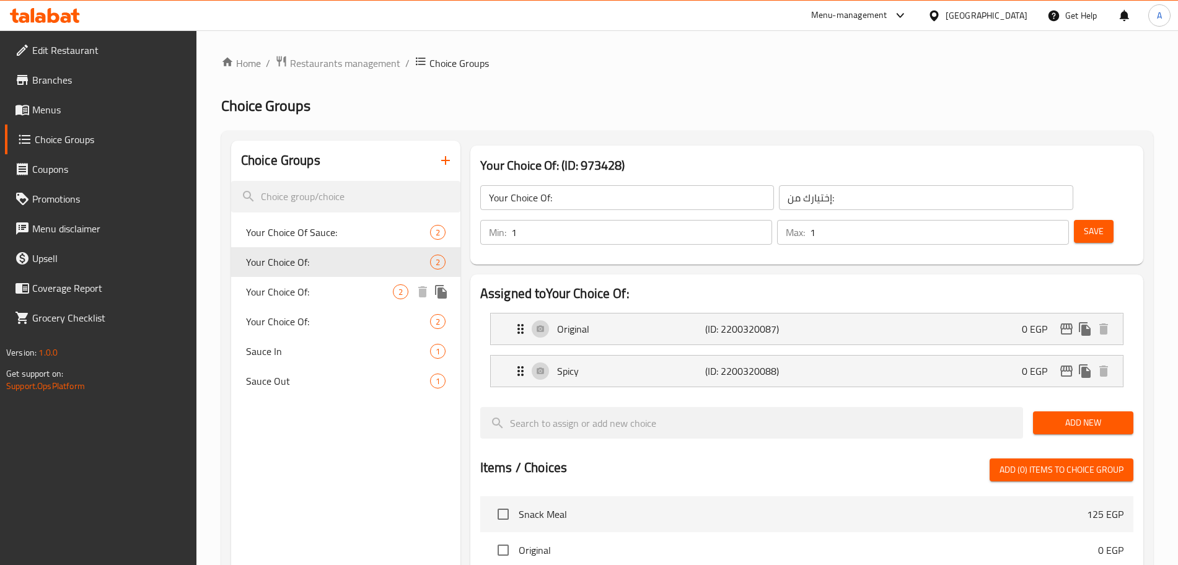
click at [356, 288] on span "Your Choice Of:" at bounding box center [319, 291] width 147 height 15
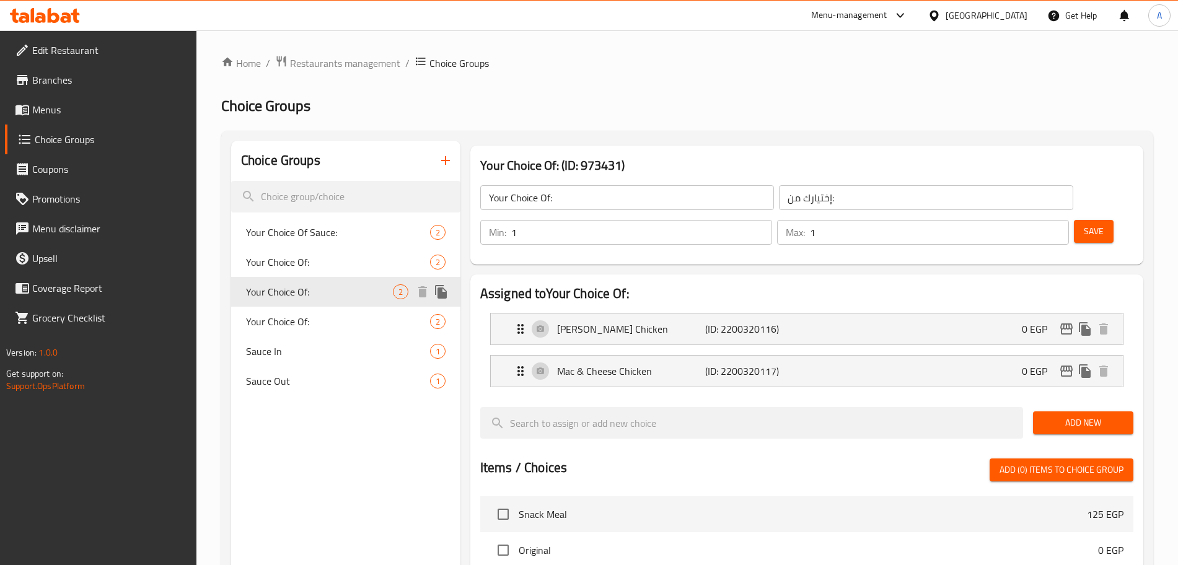
type input "Your Choice Of:"
type input "إختيارك من:"
click at [351, 314] on span "Your Choice Of:" at bounding box center [319, 321] width 147 height 15
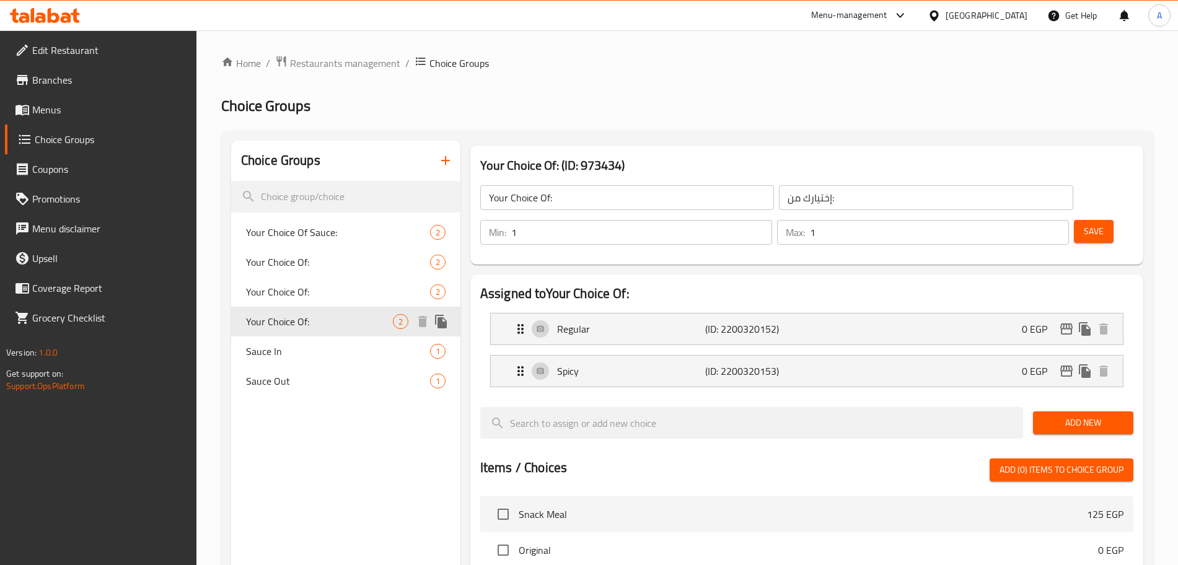
type input "Your Choice Of:"
type input "إختيارك من:"
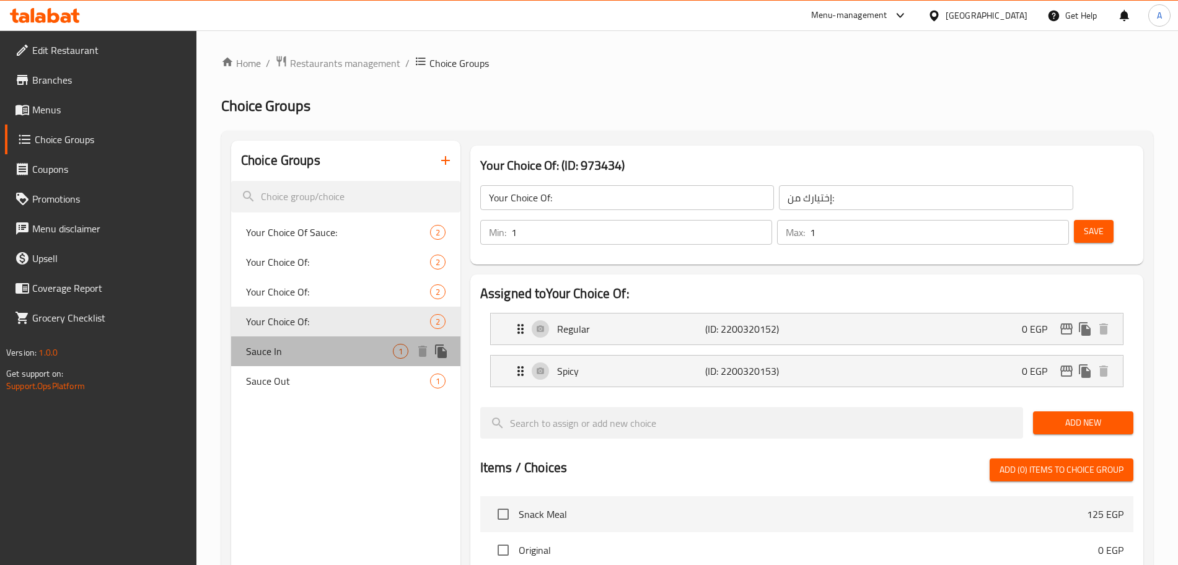
click at [371, 343] on div "Sauce In 1" at bounding box center [345, 351] width 229 height 30
type input "Sauce In"
type input "صوص داخلى"
type input "0"
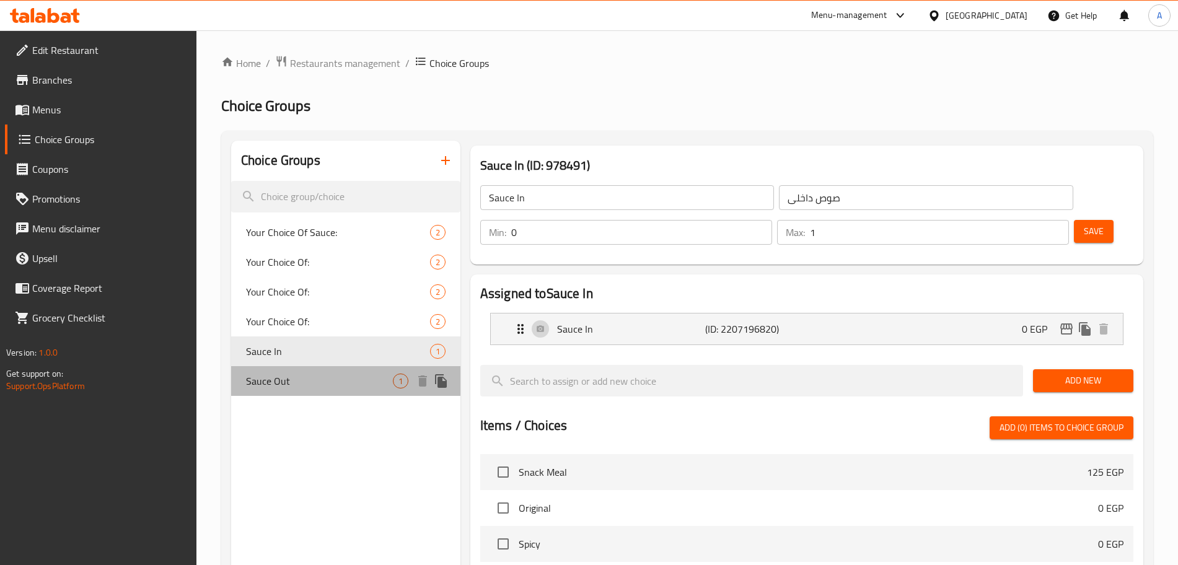
click at [362, 375] on span "Sauce Out" at bounding box center [319, 381] width 147 height 15
type input "Sauce Out"
type input "صوص خارجى"
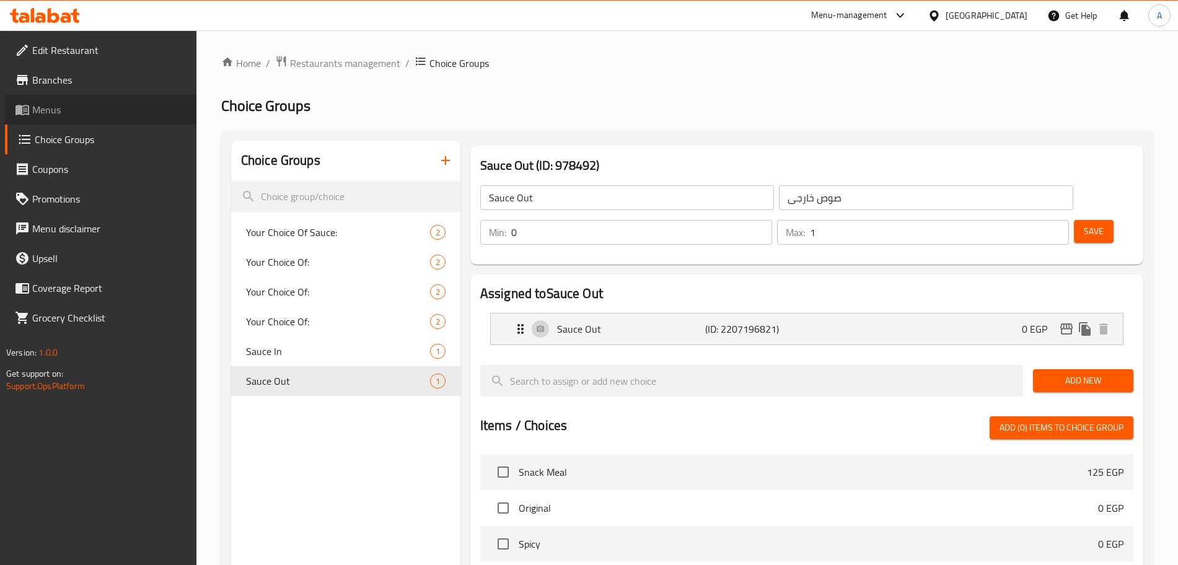
click at [99, 113] on span "Menus" at bounding box center [109, 109] width 154 height 15
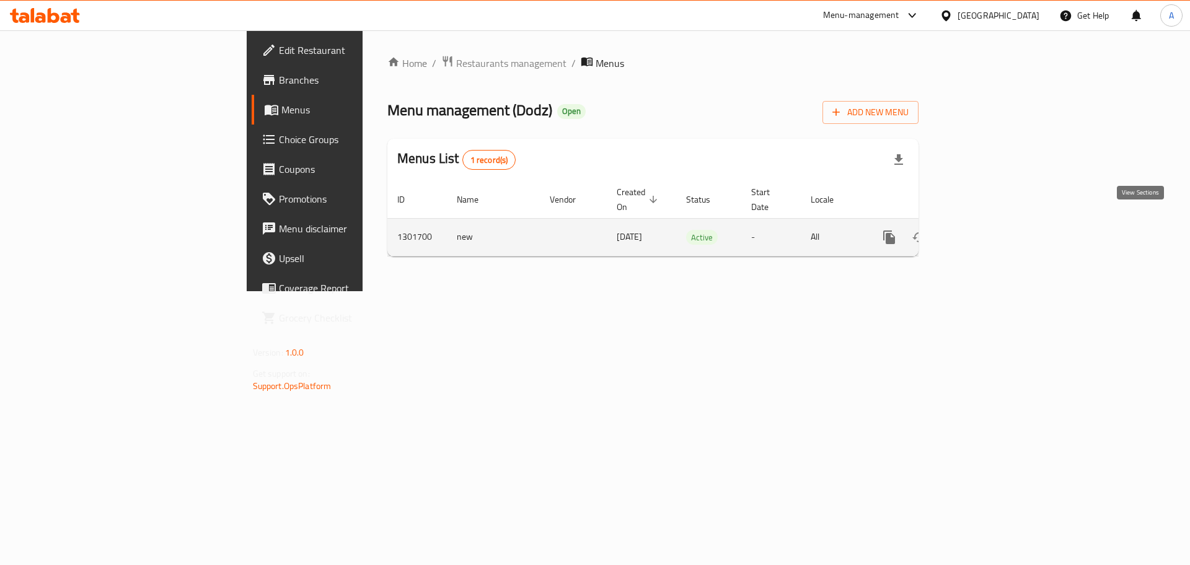
click at [986, 230] on icon "enhanced table" at bounding box center [978, 237] width 15 height 15
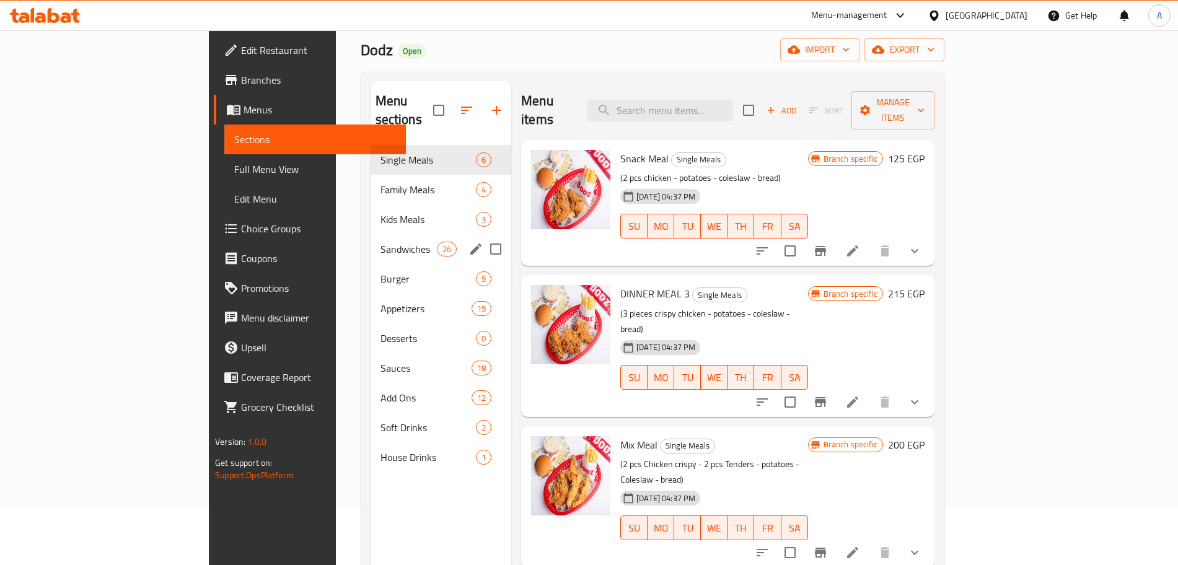
scroll to position [56, 0]
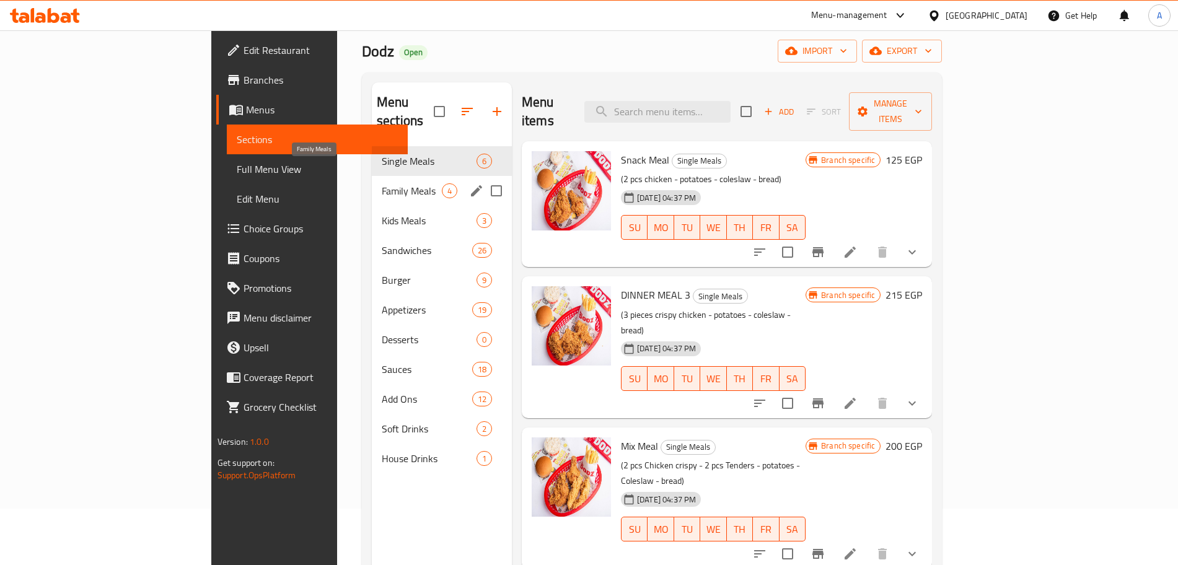
click at [382, 183] on span "Family Meals" at bounding box center [412, 190] width 60 height 15
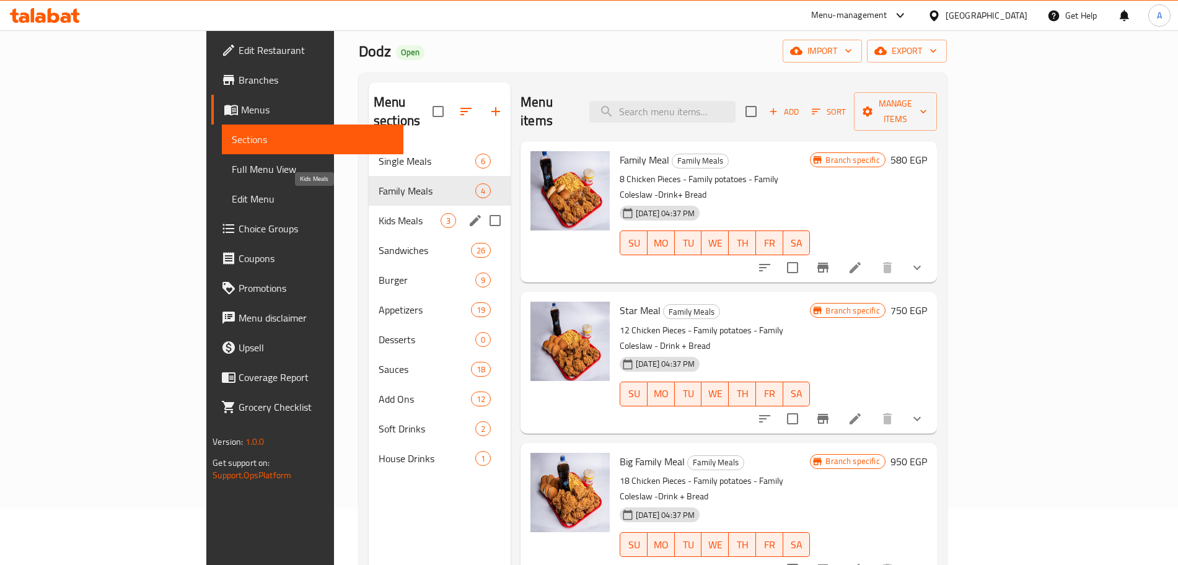
click at [379, 213] on span "Kids Meals" at bounding box center [410, 220] width 62 height 15
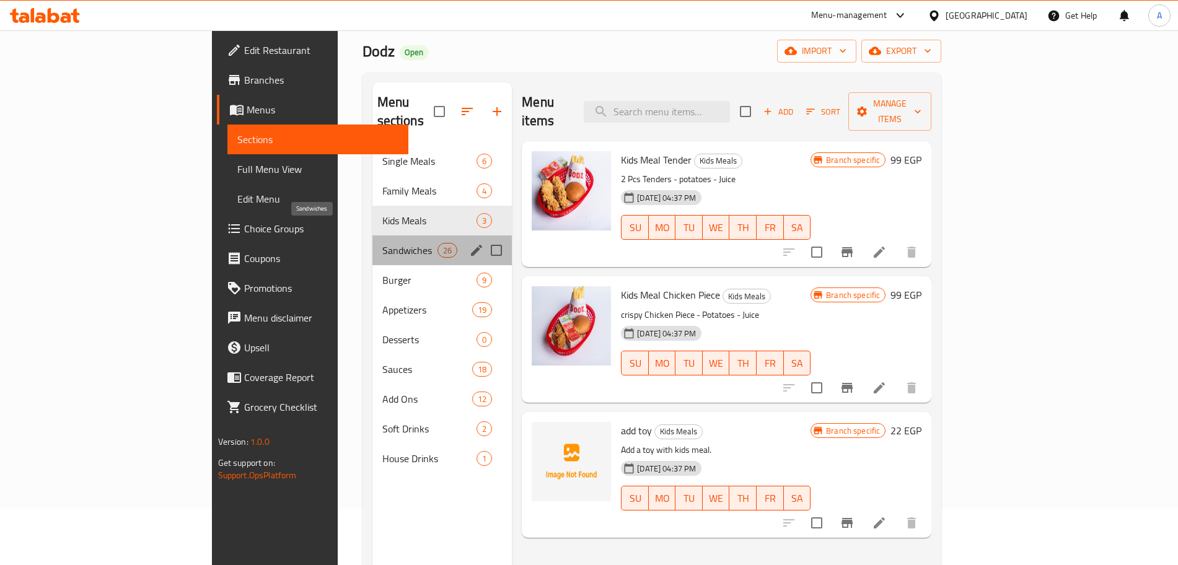
click at [382, 243] on span "Sandwiches" at bounding box center [409, 250] width 55 height 15
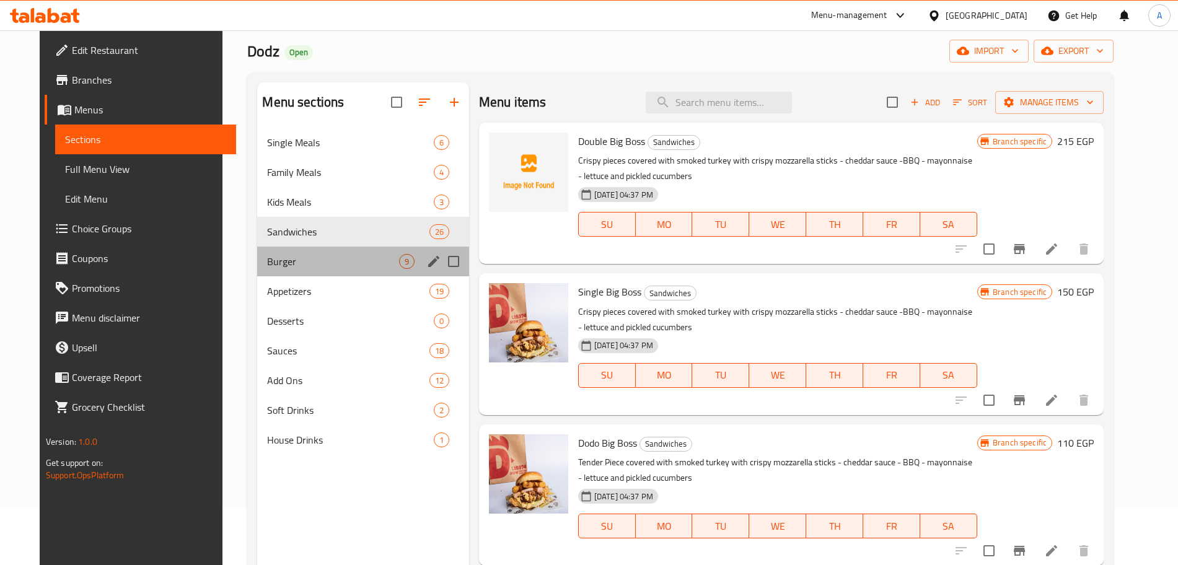
click at [343, 252] on div "Burger 9" at bounding box center [362, 262] width 211 height 30
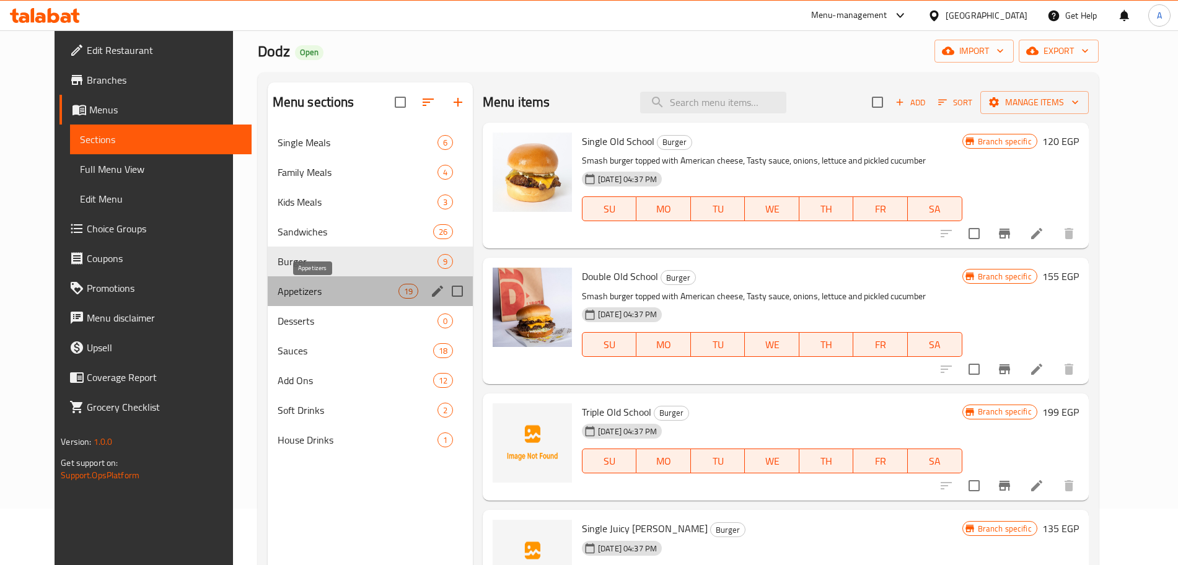
click at [336, 294] on span "Appetizers" at bounding box center [338, 291] width 121 height 15
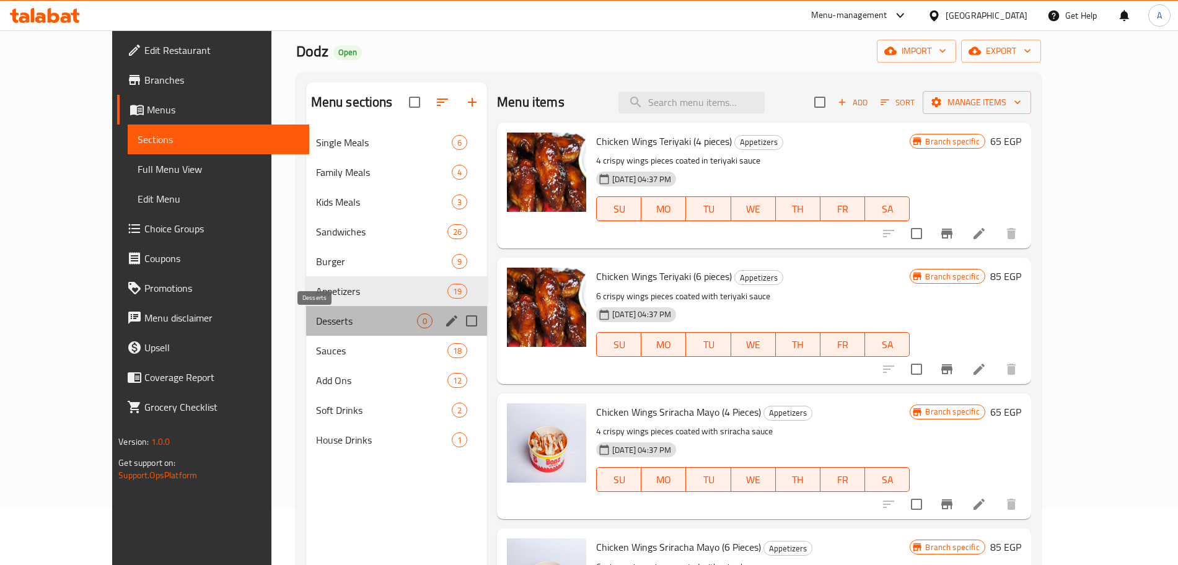
click at [332, 317] on span "Desserts" at bounding box center [366, 321] width 101 height 15
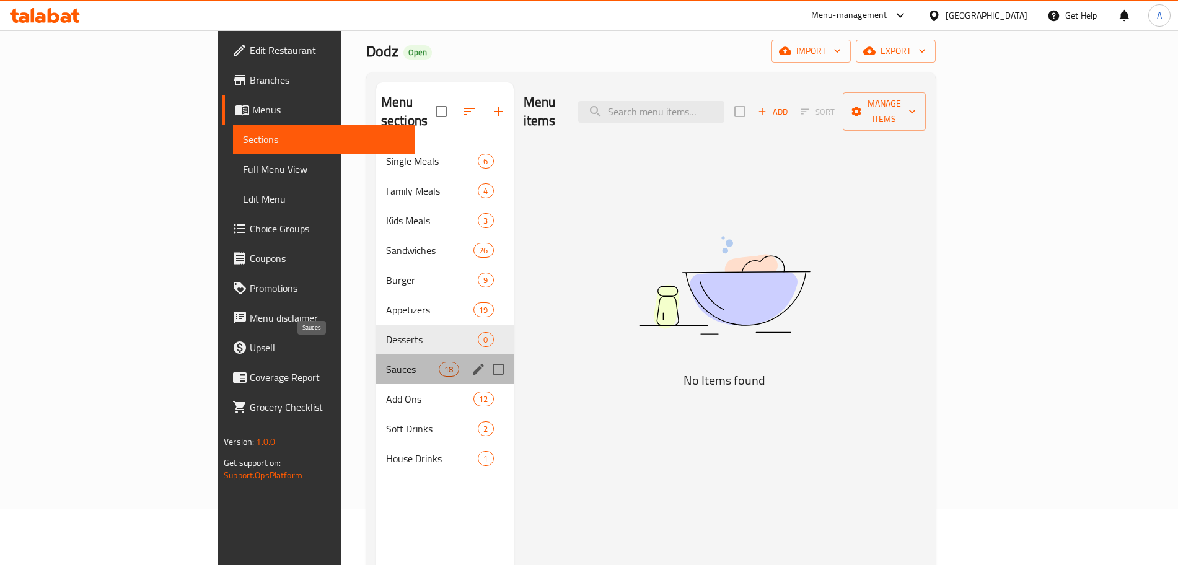
click at [386, 362] on span "Sauces" at bounding box center [412, 369] width 53 height 15
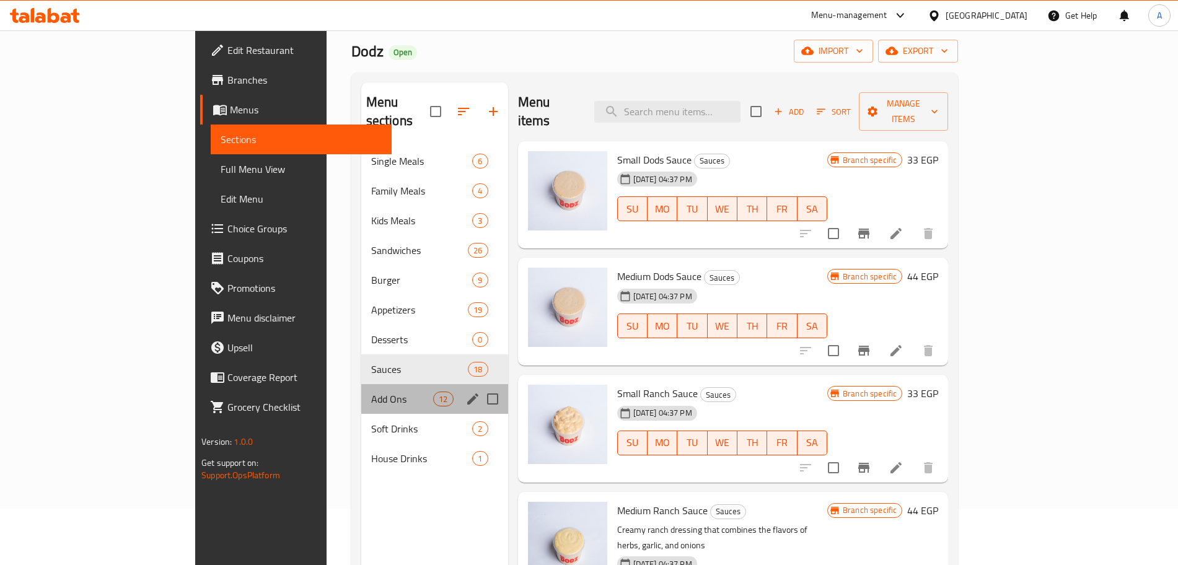
click at [361, 384] on div "Add Ons 12" at bounding box center [434, 399] width 147 height 30
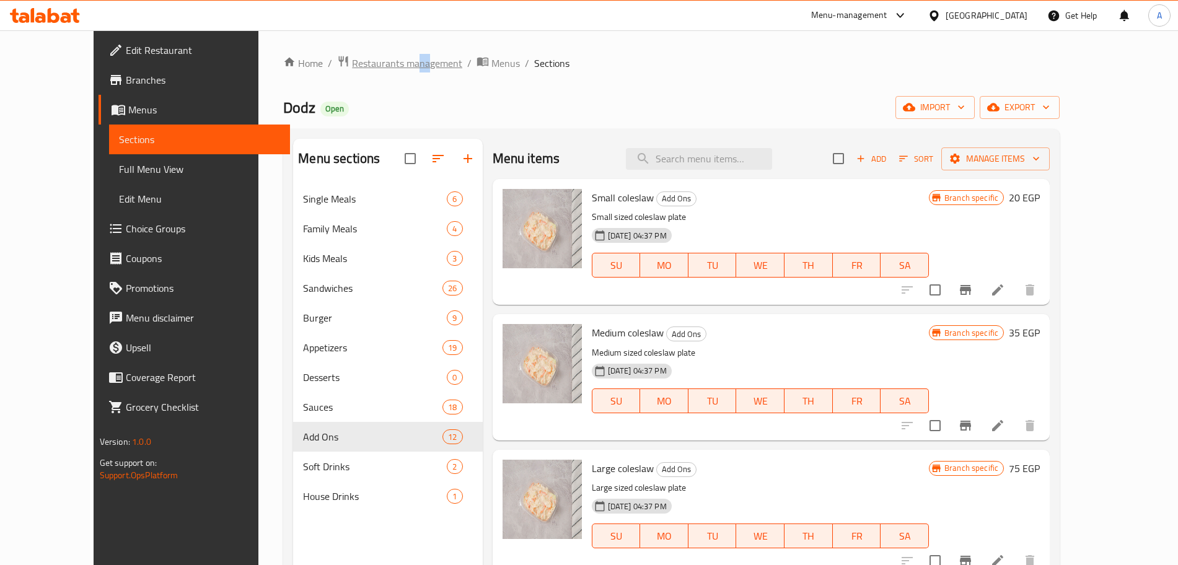
drag, startPoint x: 367, startPoint y: 50, endPoint x: 351, endPoint y: 58, distance: 18.3
click at [351, 58] on div "Home / Restaurants management / Menus / Sections Dodz Open import export Menu s…" at bounding box center [671, 384] width 826 height 708
click at [352, 58] on span "Restaurants management" at bounding box center [407, 63] width 110 height 15
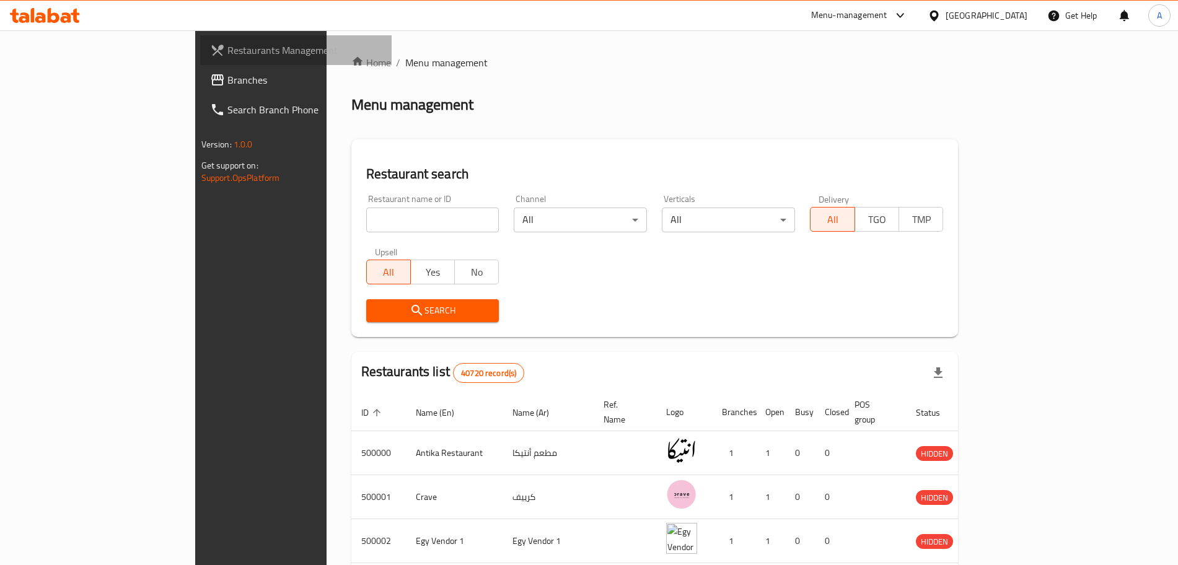
click at [227, 54] on span "Restaurants Management" at bounding box center [304, 50] width 154 height 15
